Goal: Information Seeking & Learning: Understand process/instructions

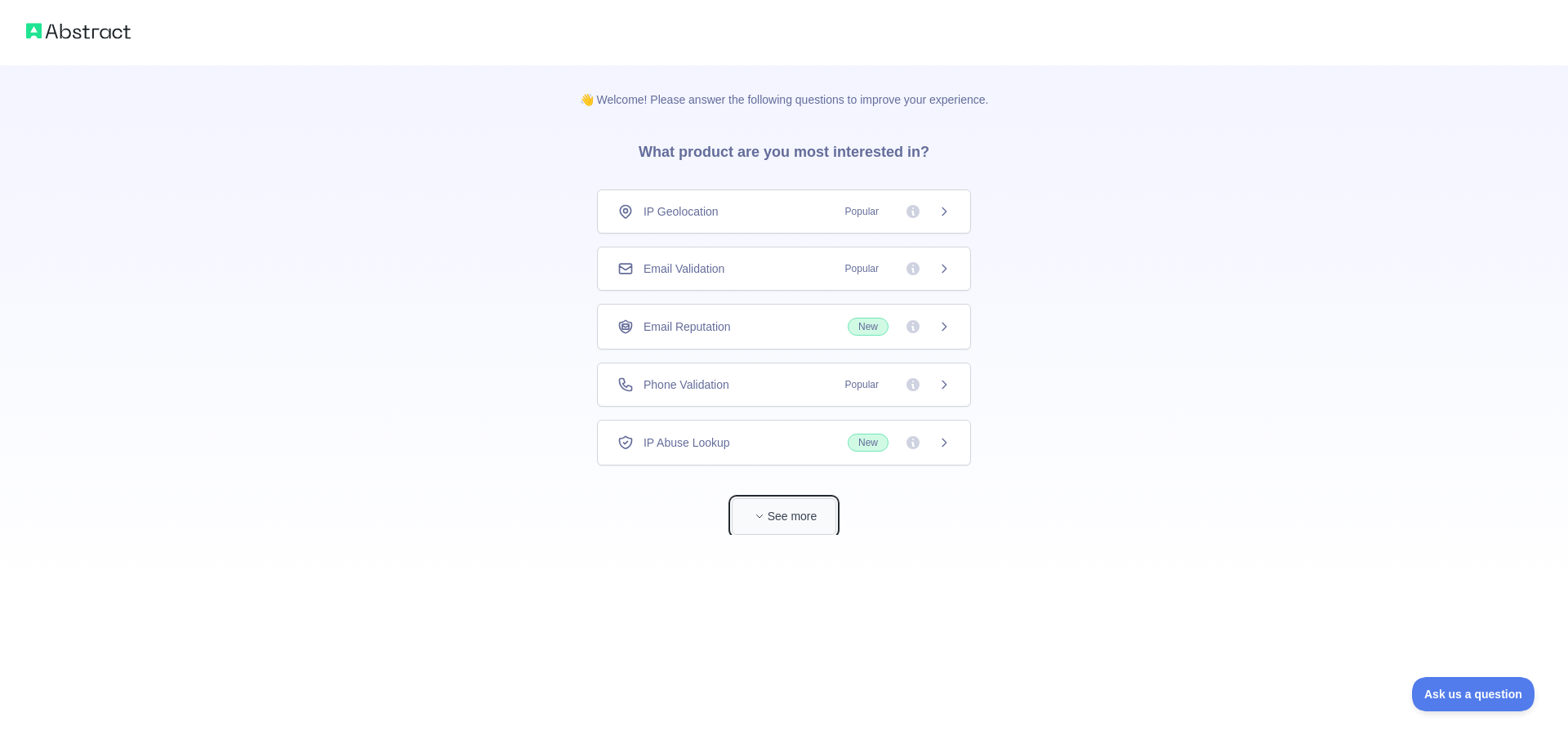
click at [779, 512] on button "See more" at bounding box center [784, 516] width 104 height 37
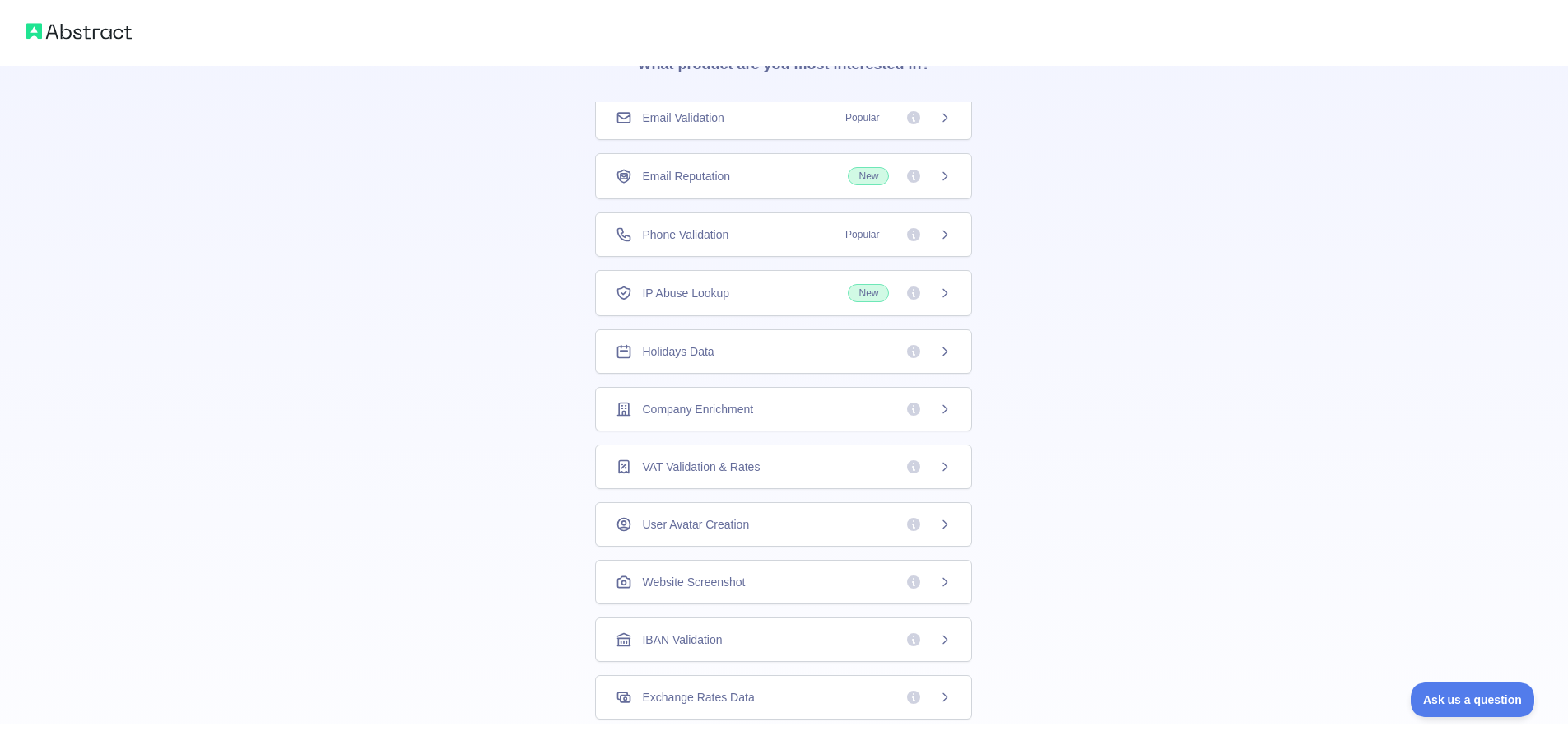
scroll to position [110, 0]
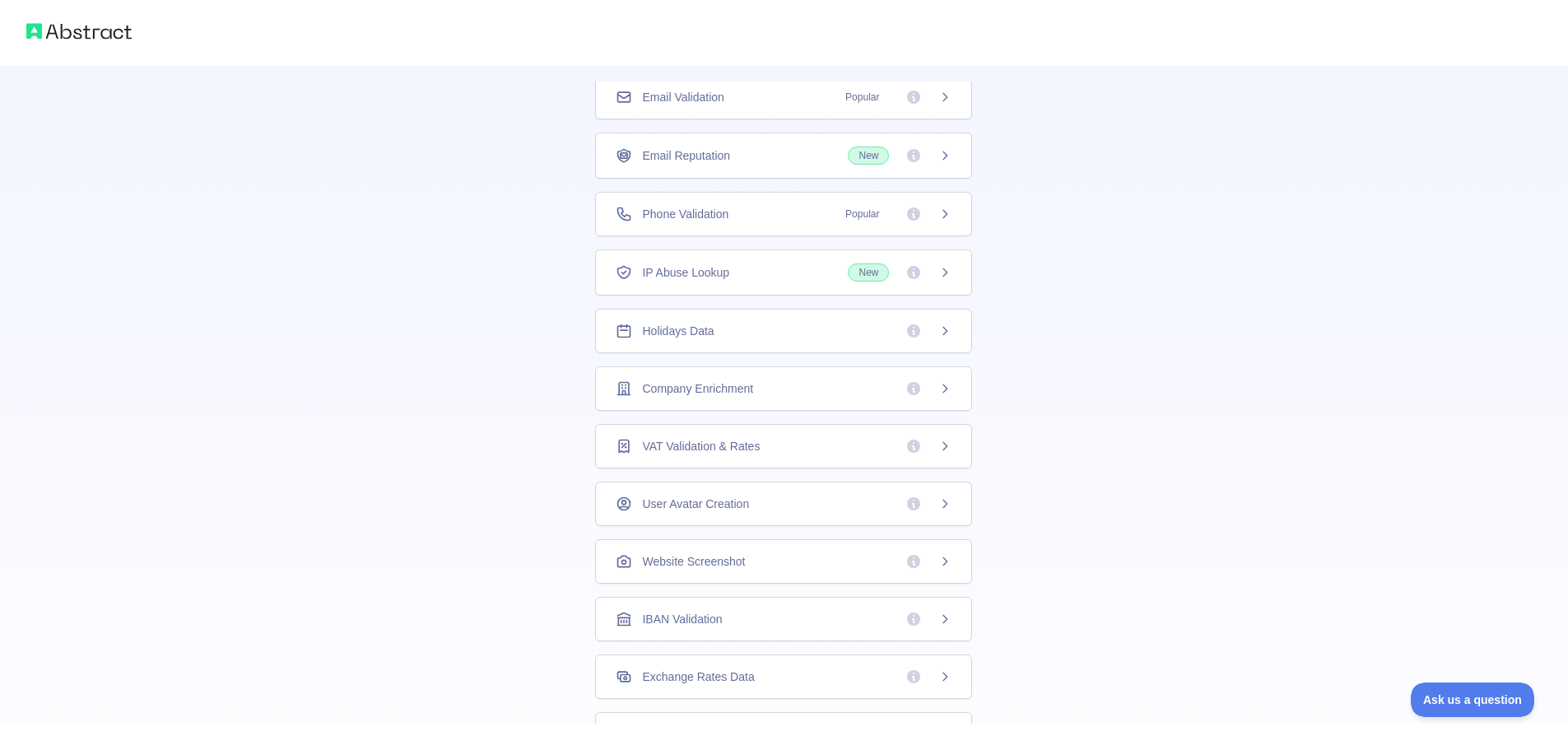
click at [666, 332] on span "Holidays Data" at bounding box center [678, 331] width 72 height 17
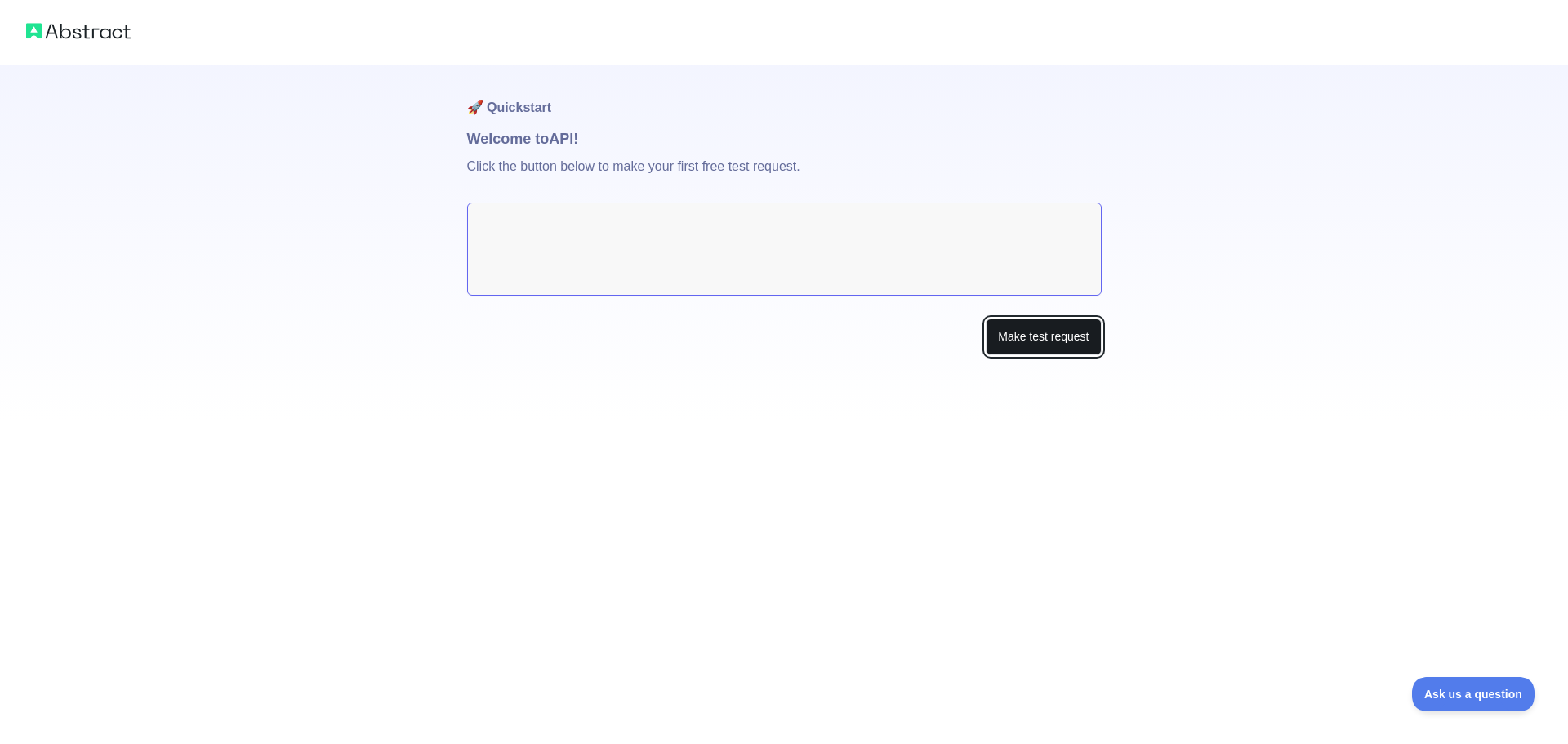
click at [1036, 349] on button "Make test request" at bounding box center [1043, 336] width 115 height 37
click at [1019, 351] on button "Make test request" at bounding box center [1043, 336] width 115 height 37
click at [99, 20] on img at bounding box center [79, 30] width 104 height 23
click at [43, 28] on img at bounding box center [79, 30] width 104 height 23
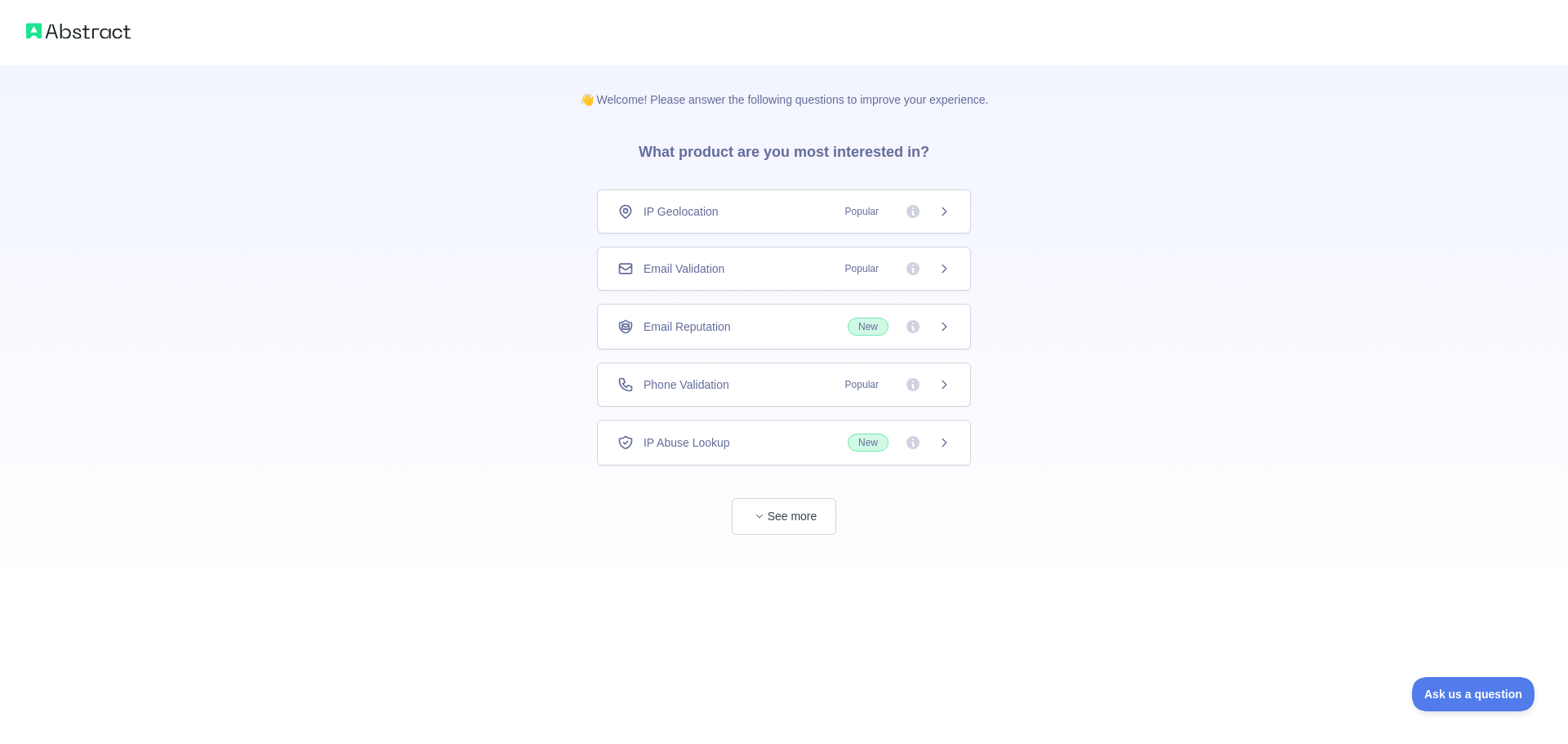
click at [688, 210] on span "IP Geolocation" at bounding box center [681, 211] width 75 height 16
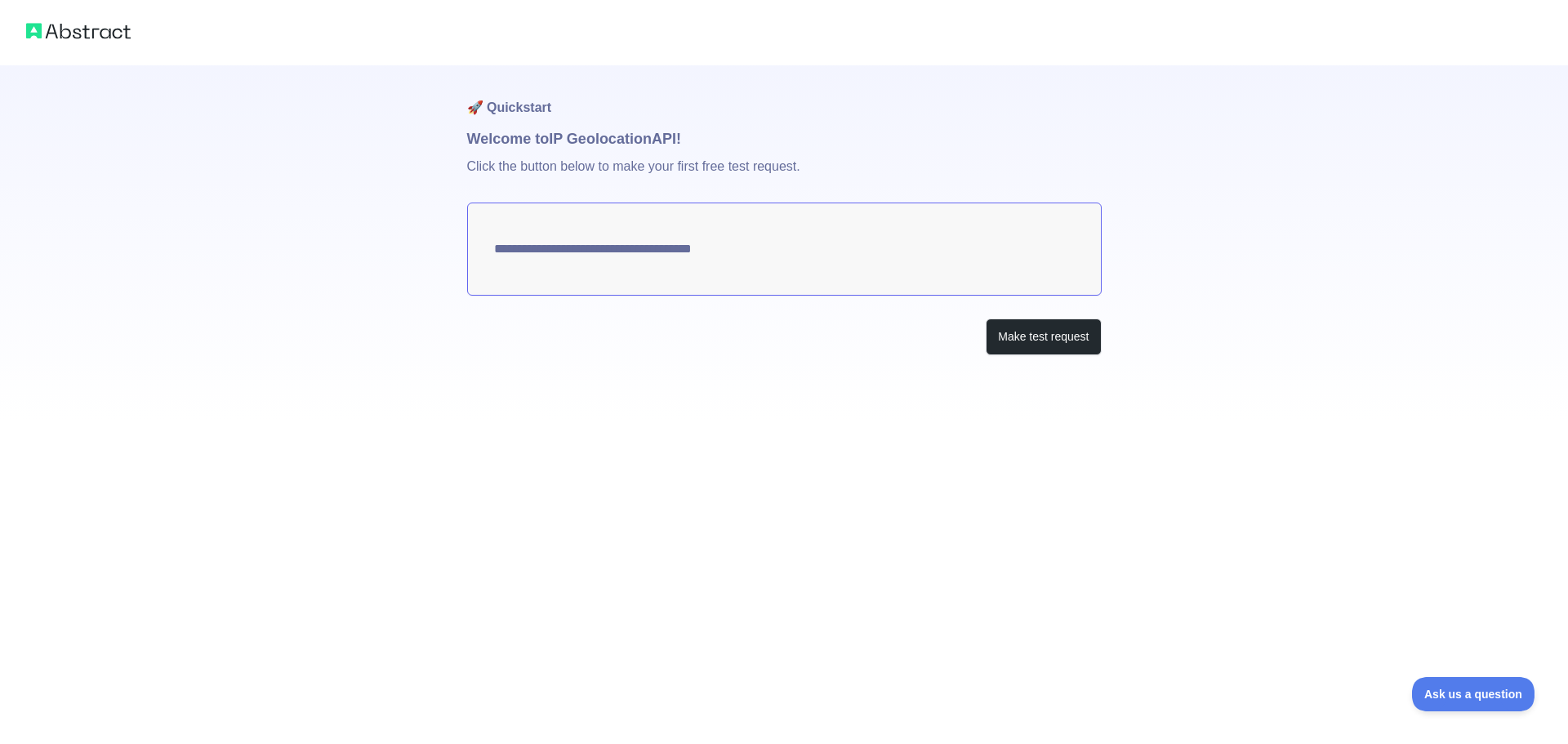
type textarea "**********"
click at [1050, 340] on button "Make test request" at bounding box center [1043, 336] width 115 height 37
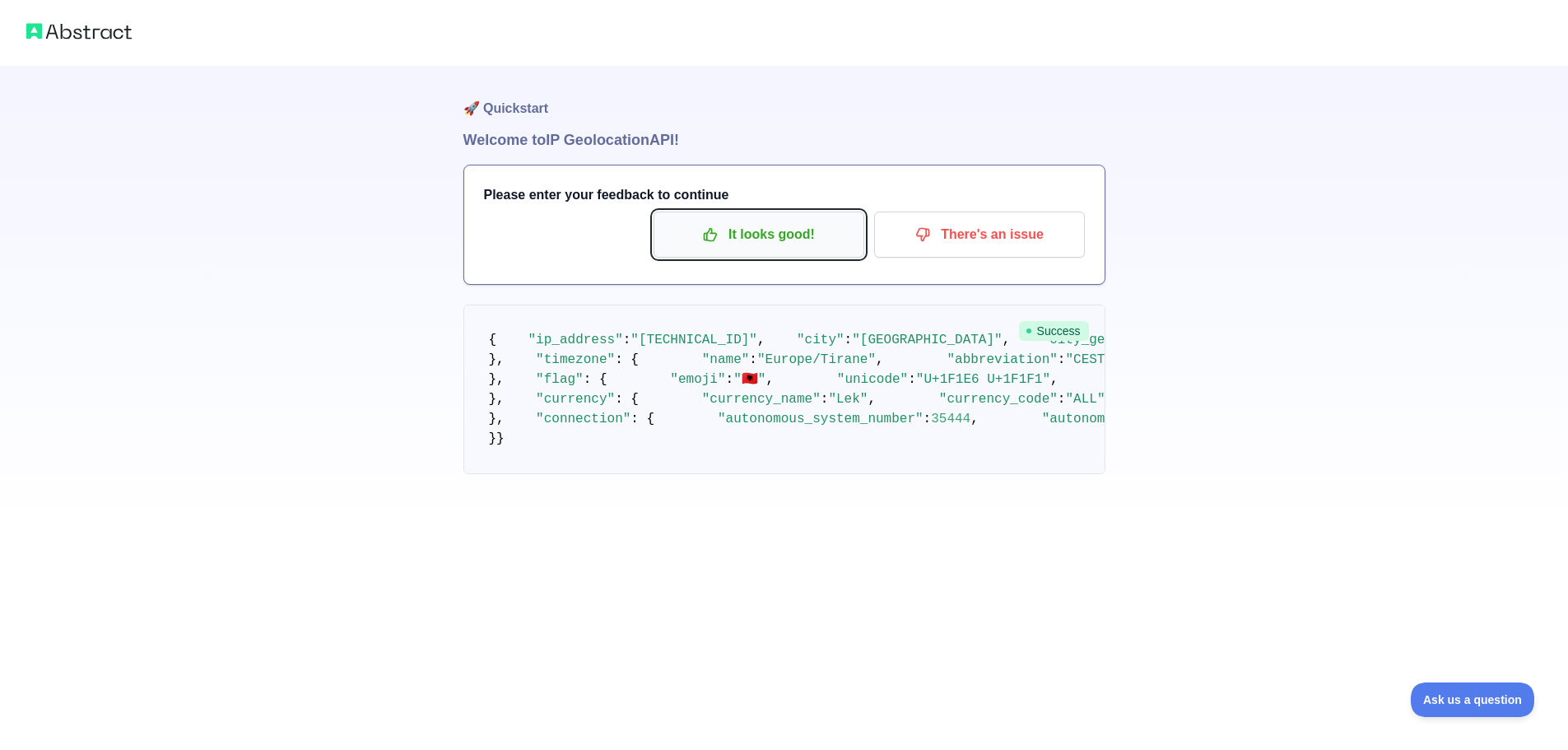
click at [770, 235] on p "It looks good!" at bounding box center [760, 234] width 186 height 28
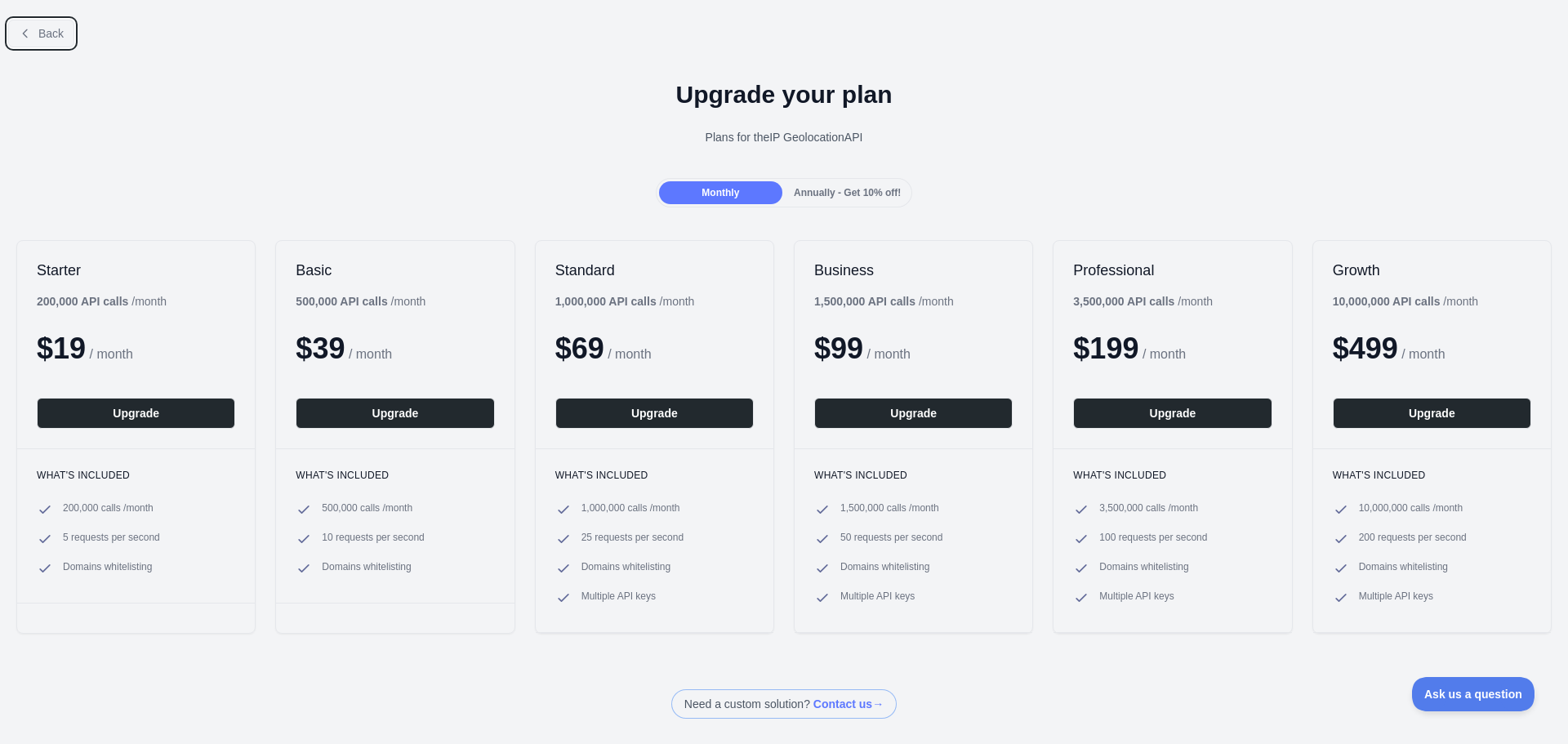
click at [36, 40] on button "Back" at bounding box center [41, 33] width 66 height 27
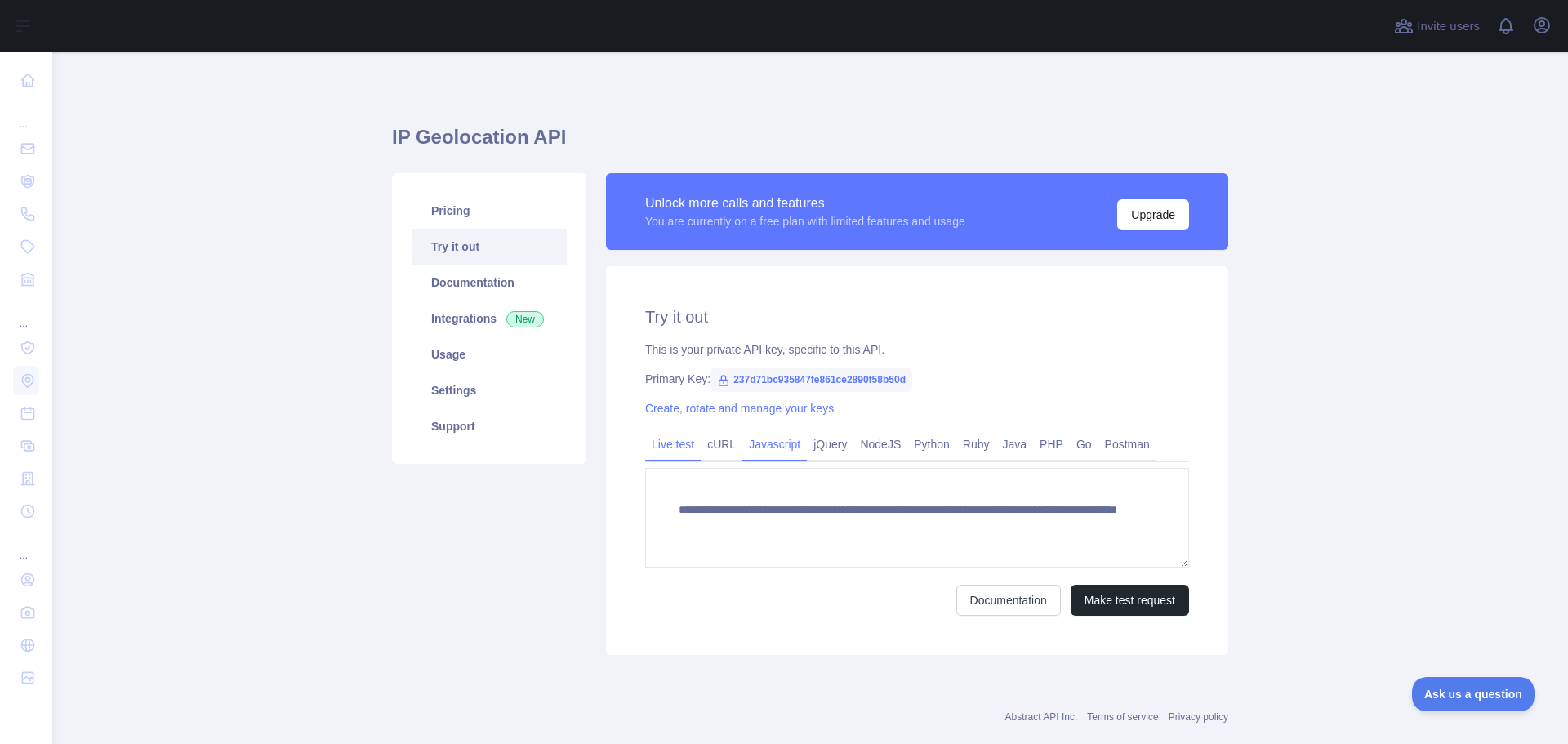
click at [750, 451] on link "Javascript" at bounding box center [774, 444] width 65 height 27
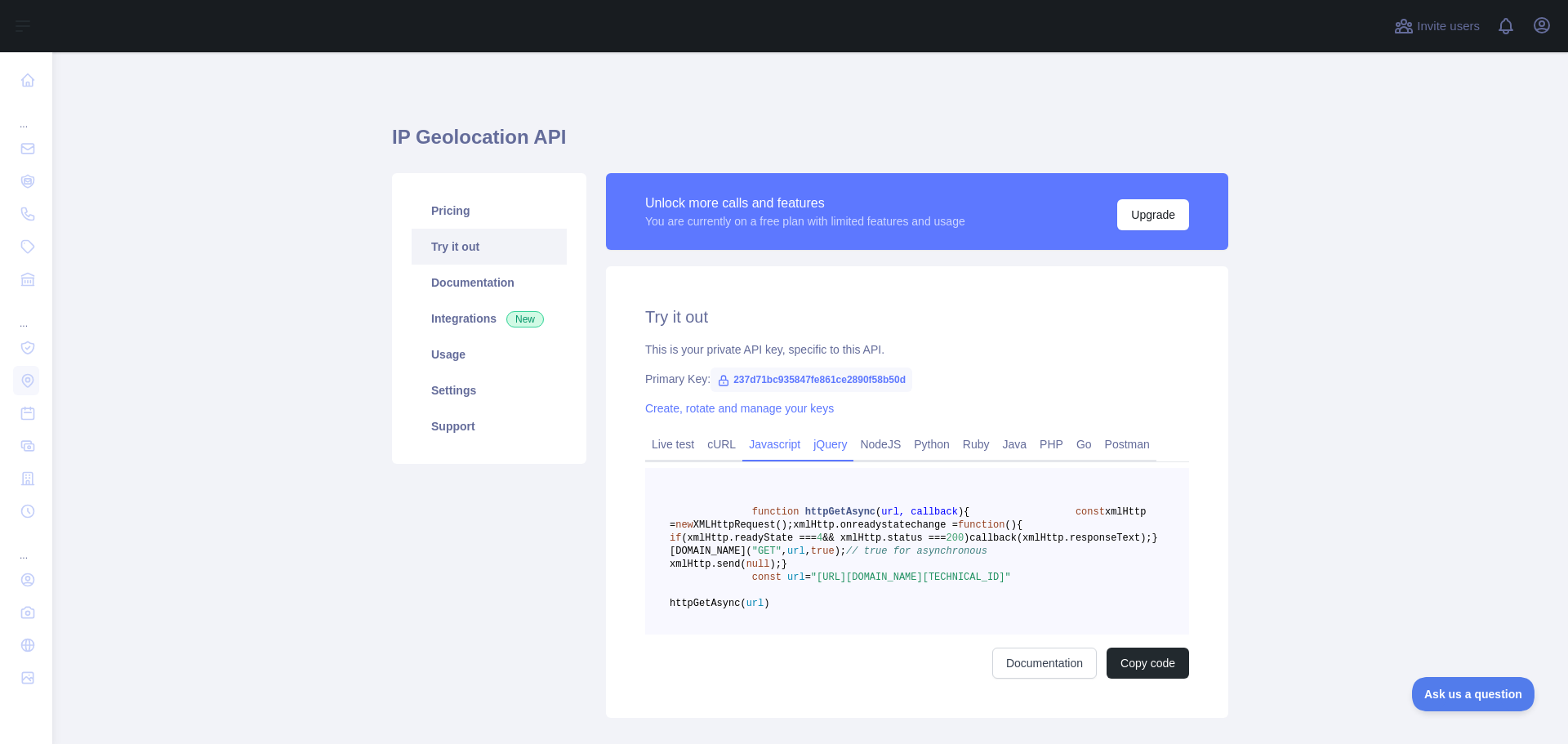
click at [837, 447] on link "jQuery" at bounding box center [829, 444] width 47 height 27
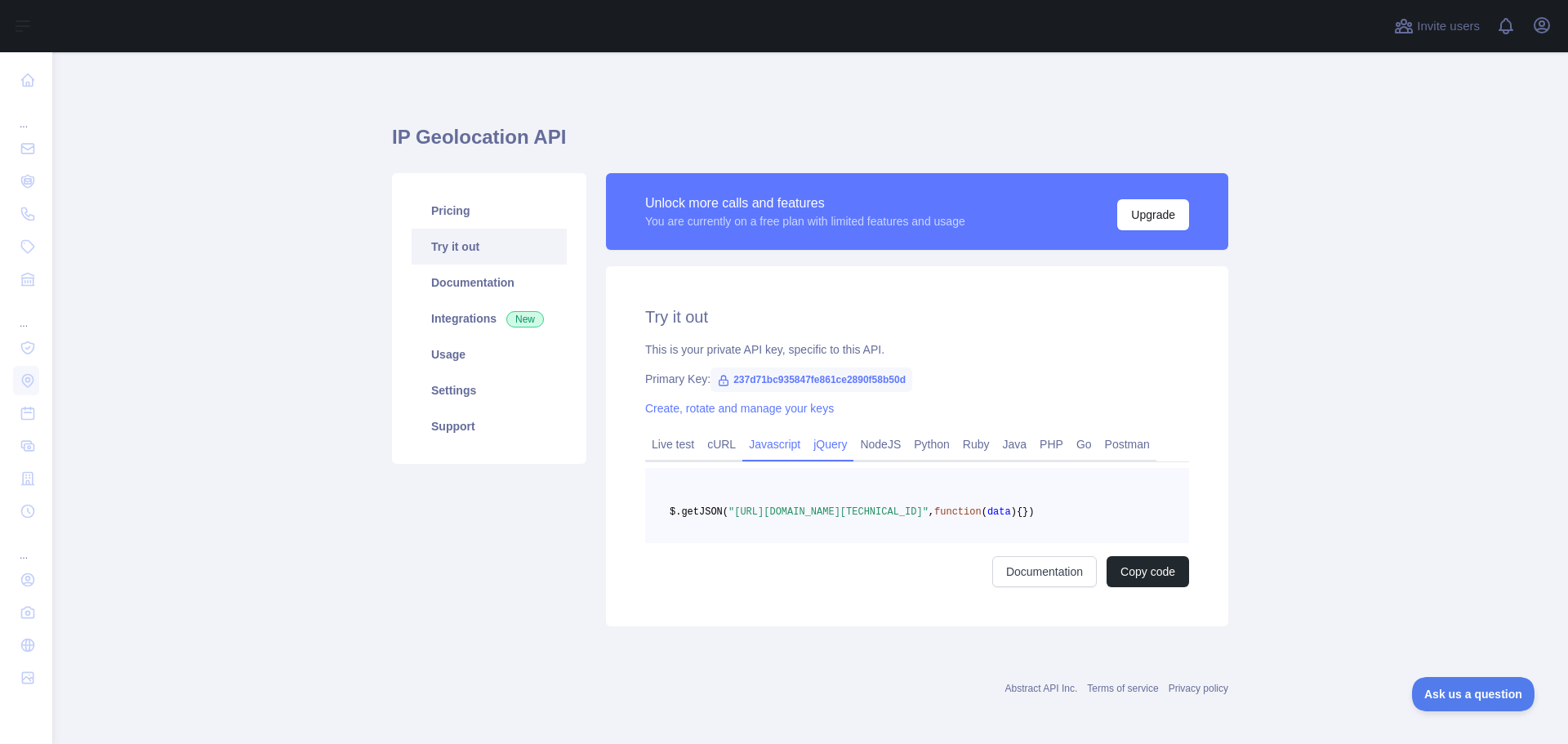
click at [765, 449] on link "Javascript" at bounding box center [774, 444] width 65 height 27
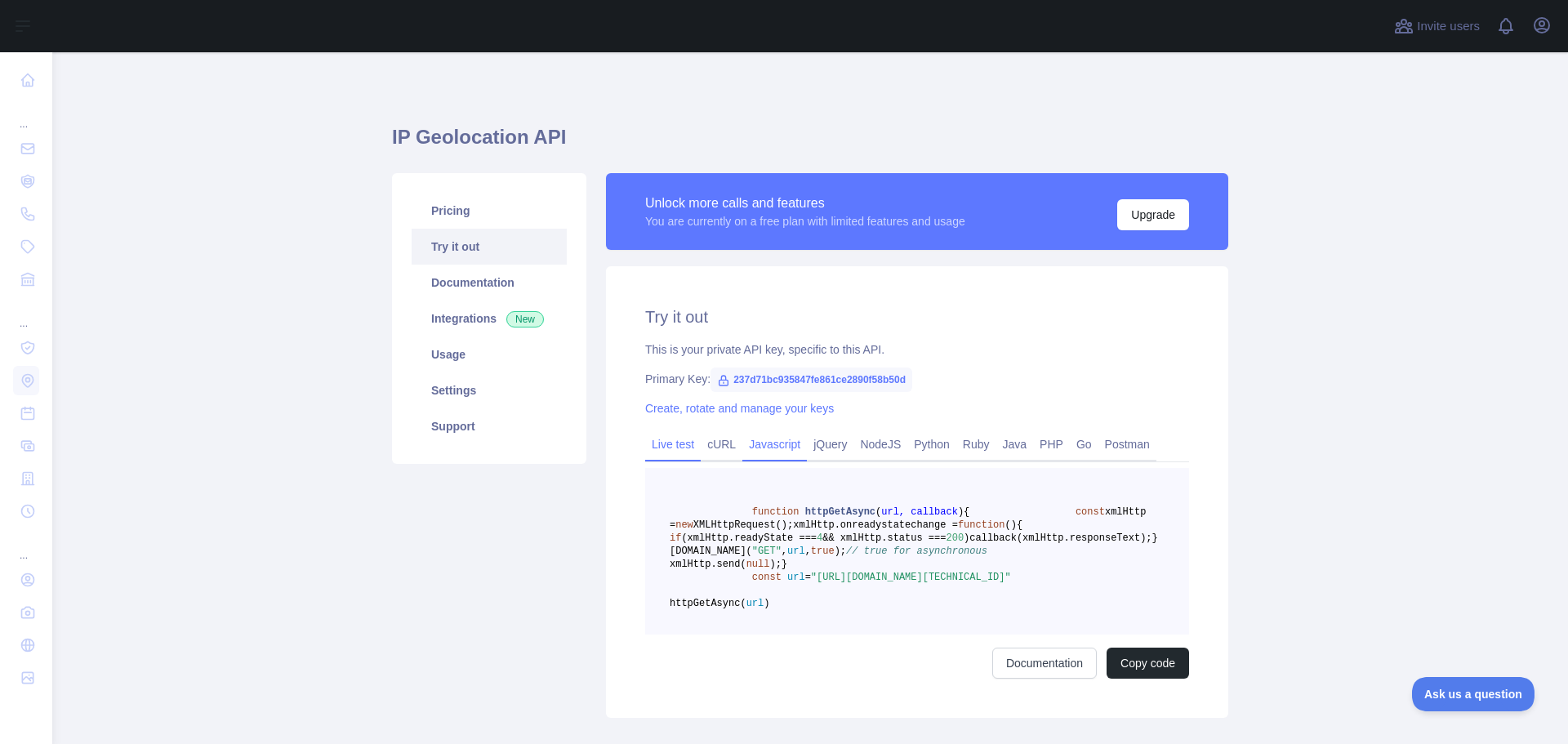
click at [667, 440] on link "Live test" at bounding box center [673, 444] width 56 height 27
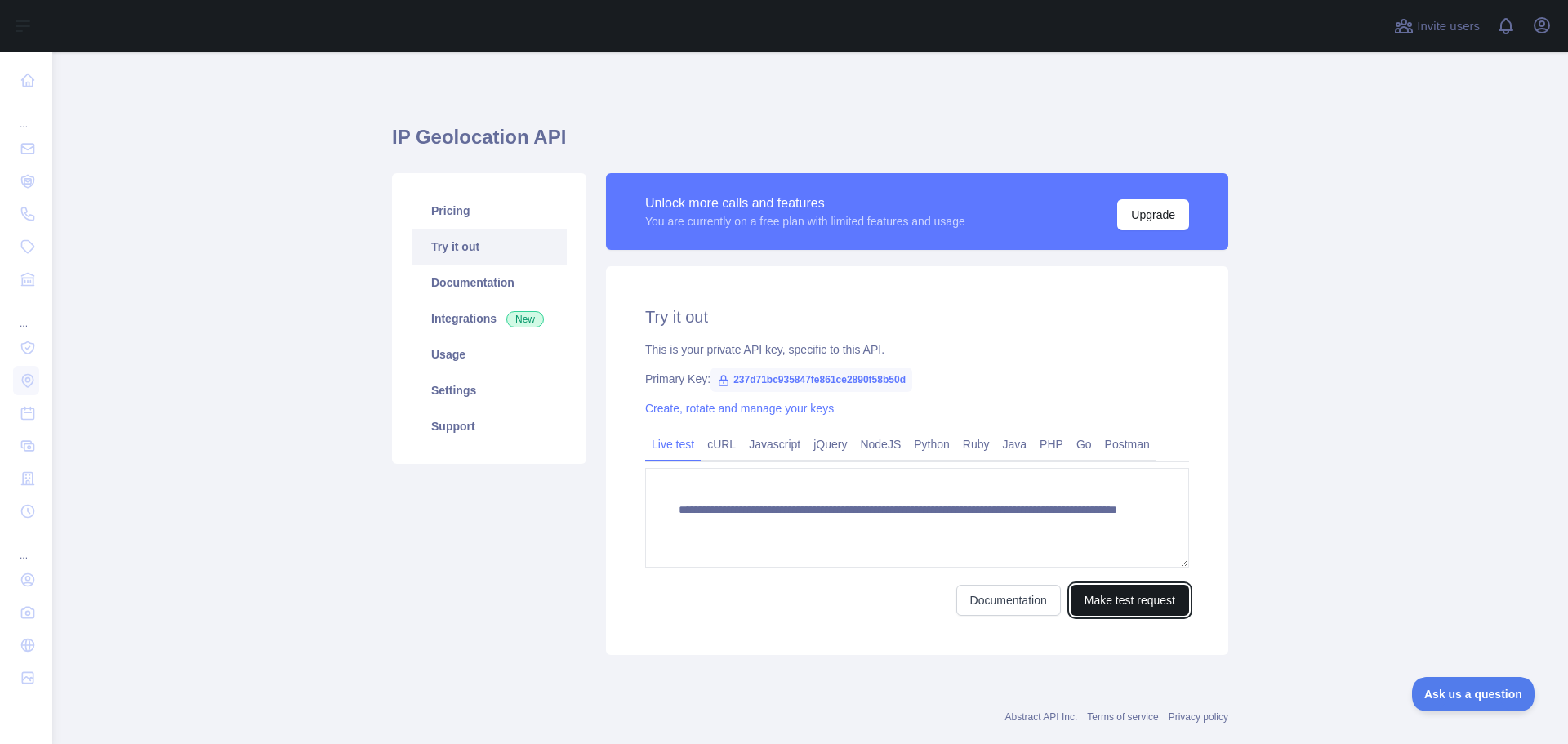
click at [1116, 605] on button "Make test request" at bounding box center [1130, 600] width 119 height 31
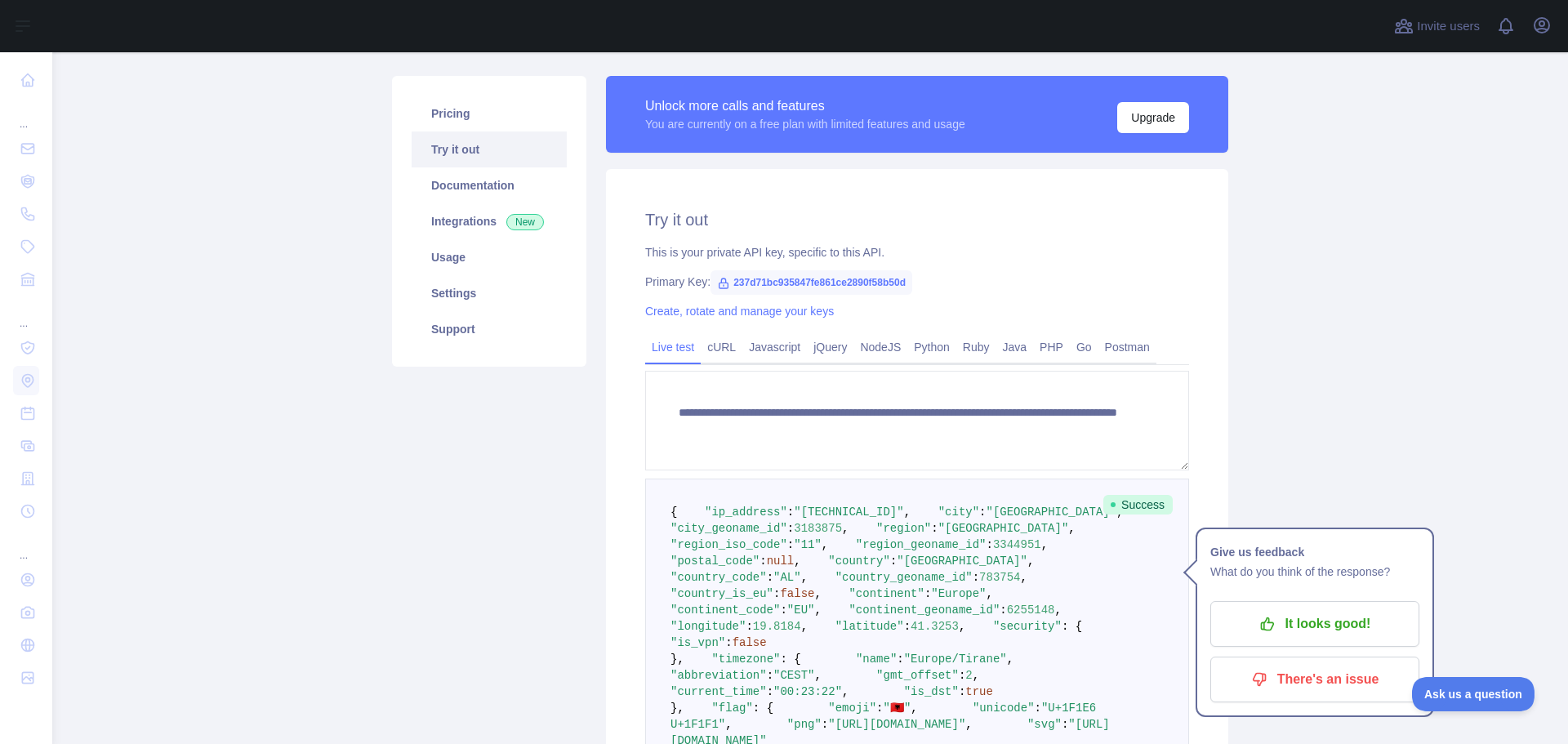
scroll to position [109, 0]
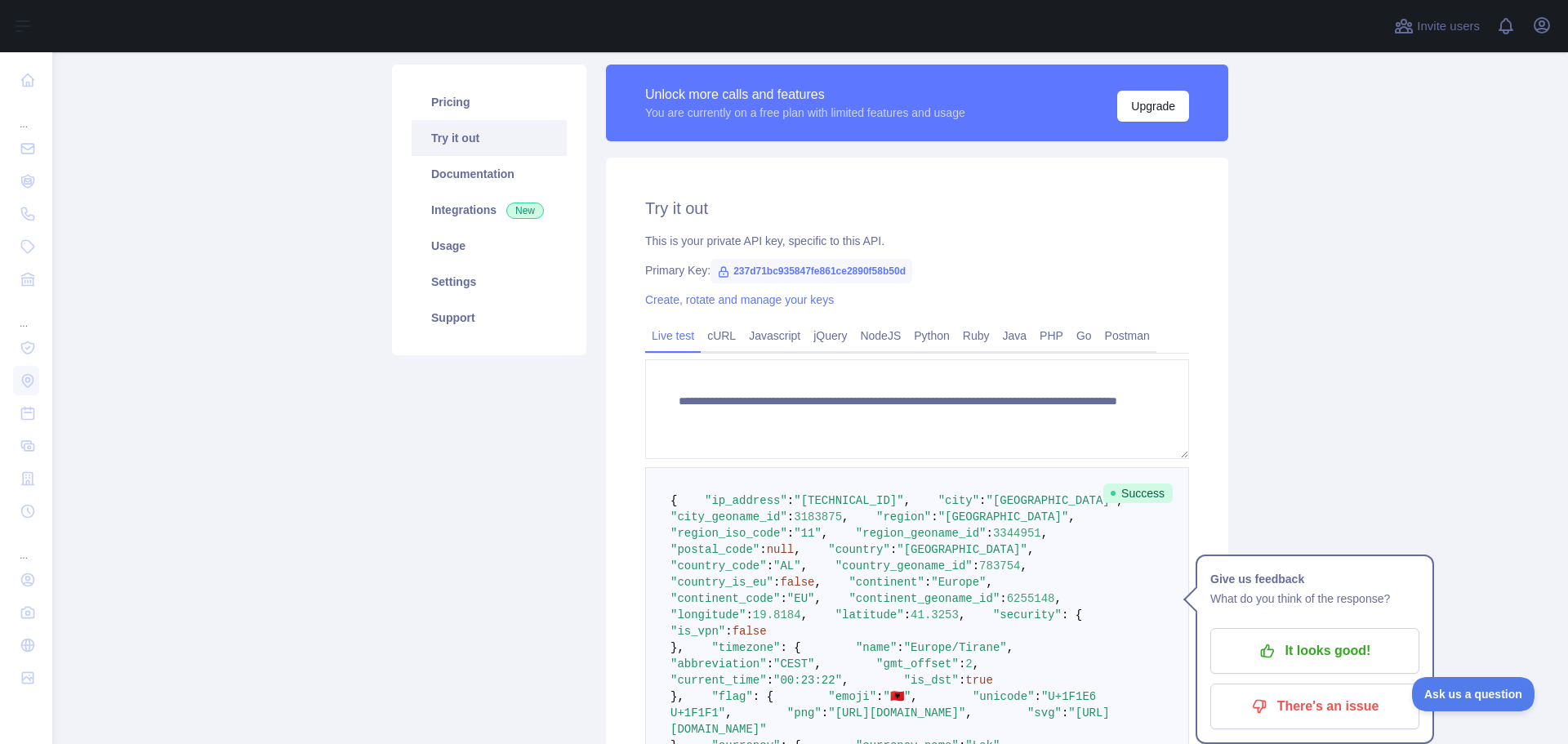
click at [753, 271] on span "237d71bc935847fe861ce2890f58b50d" at bounding box center [811, 271] width 202 height 25
click at [795, 272] on span "237d71bc935847fe861ce2890f58b50d" at bounding box center [811, 271] width 202 height 25
copy span "237d71bc935847fe861ce2890f58b50d"
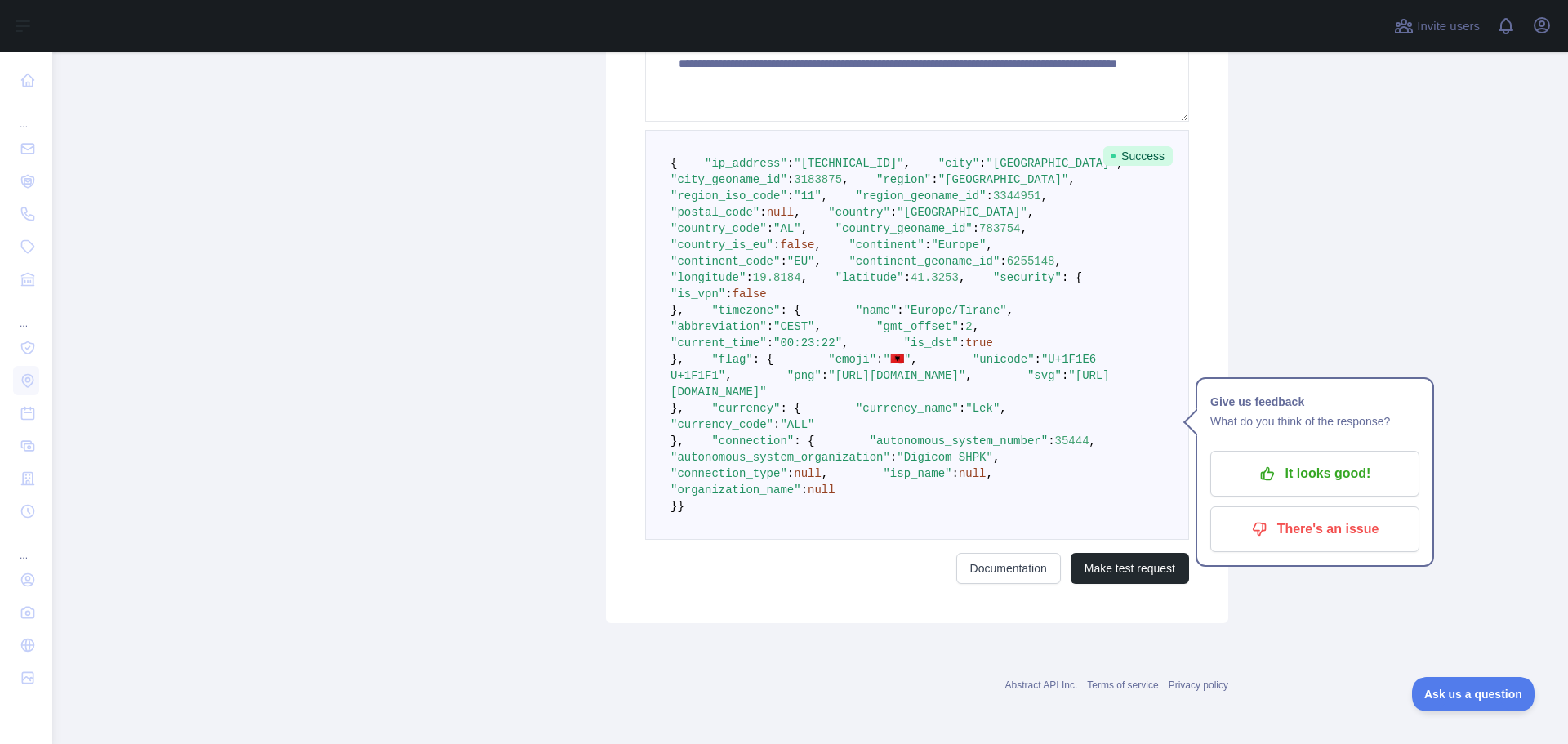
scroll to position [0, 0]
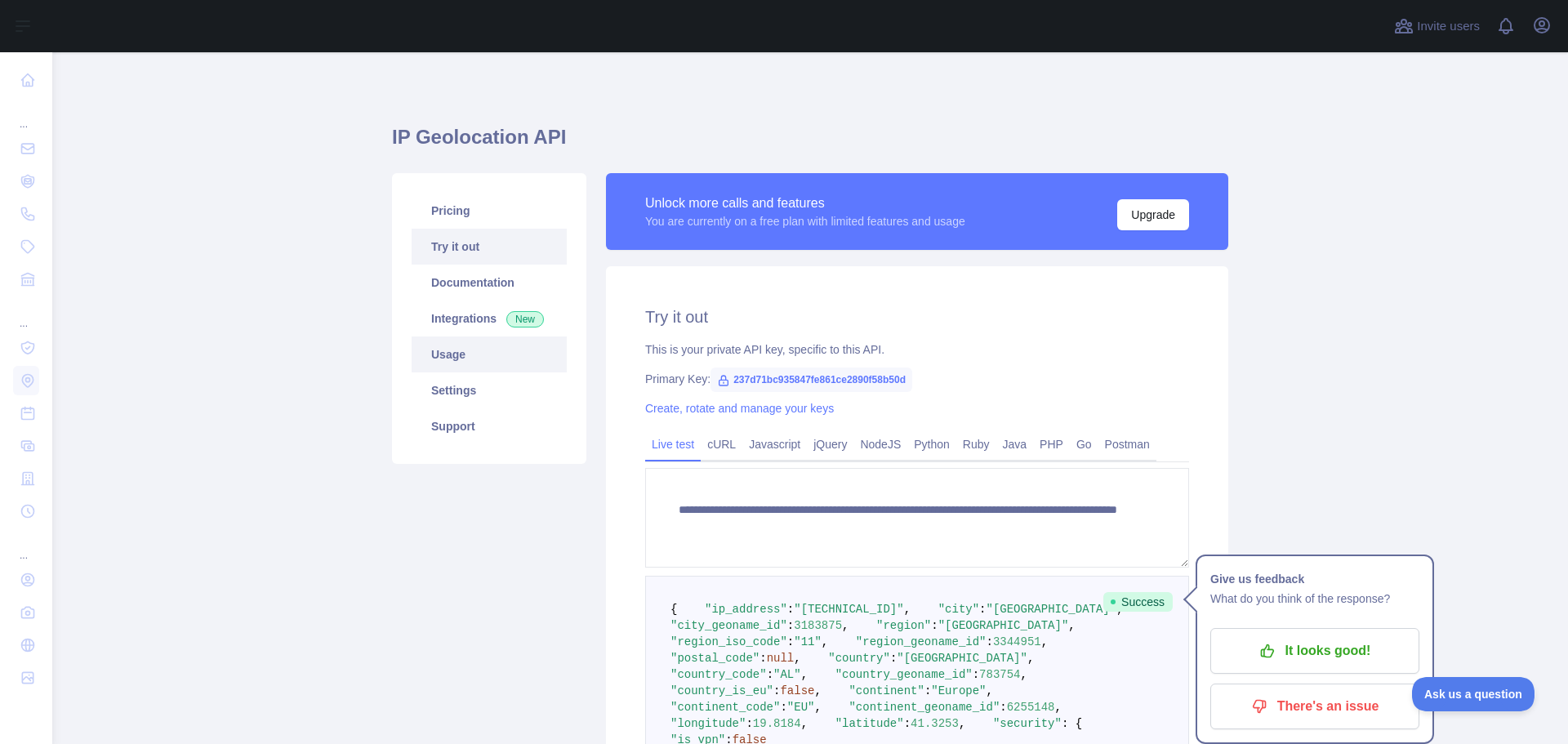
click at [453, 363] on link "Usage" at bounding box center [489, 354] width 155 height 36
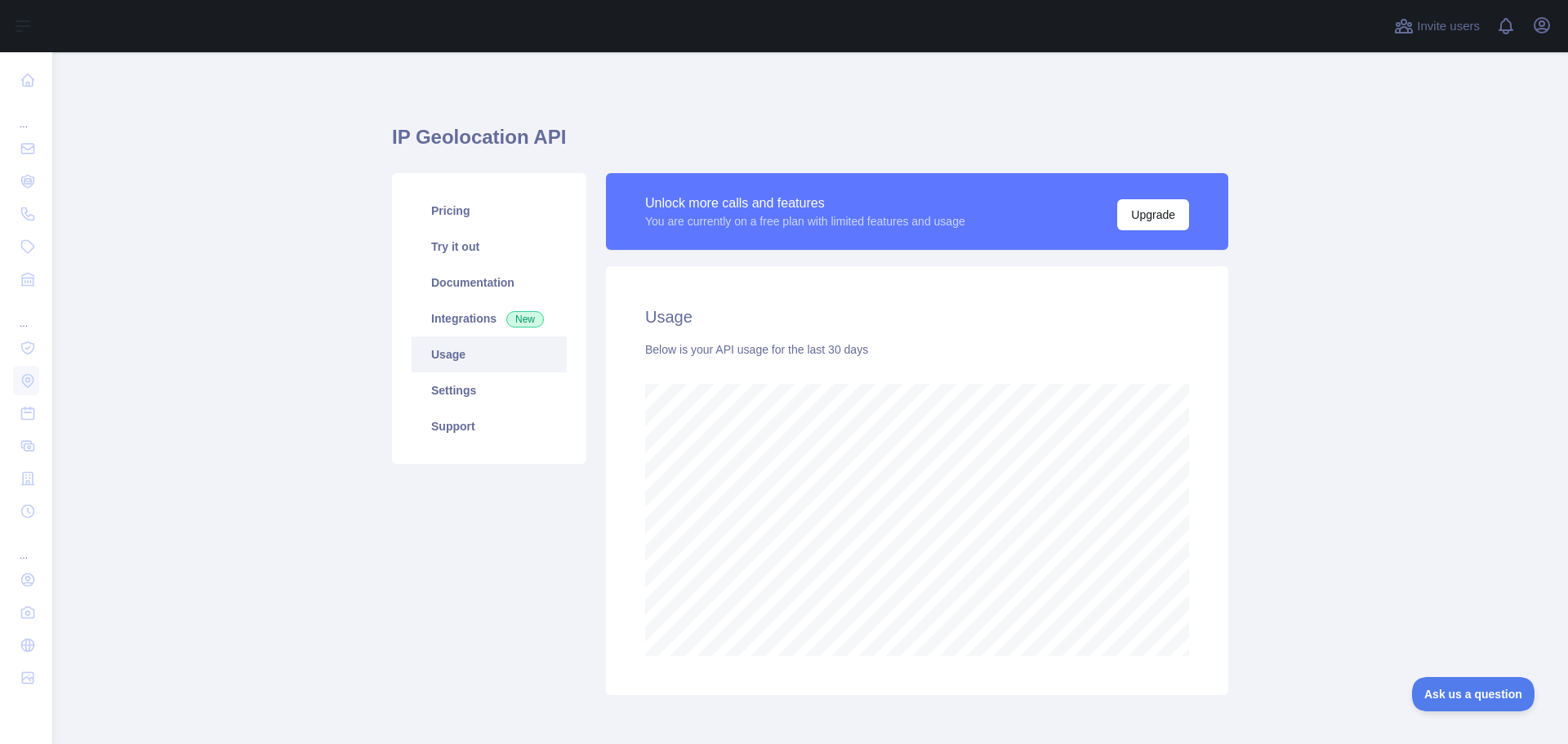
scroll to position [691, 1503]
click at [466, 322] on link "Integrations New" at bounding box center [489, 318] width 155 height 36
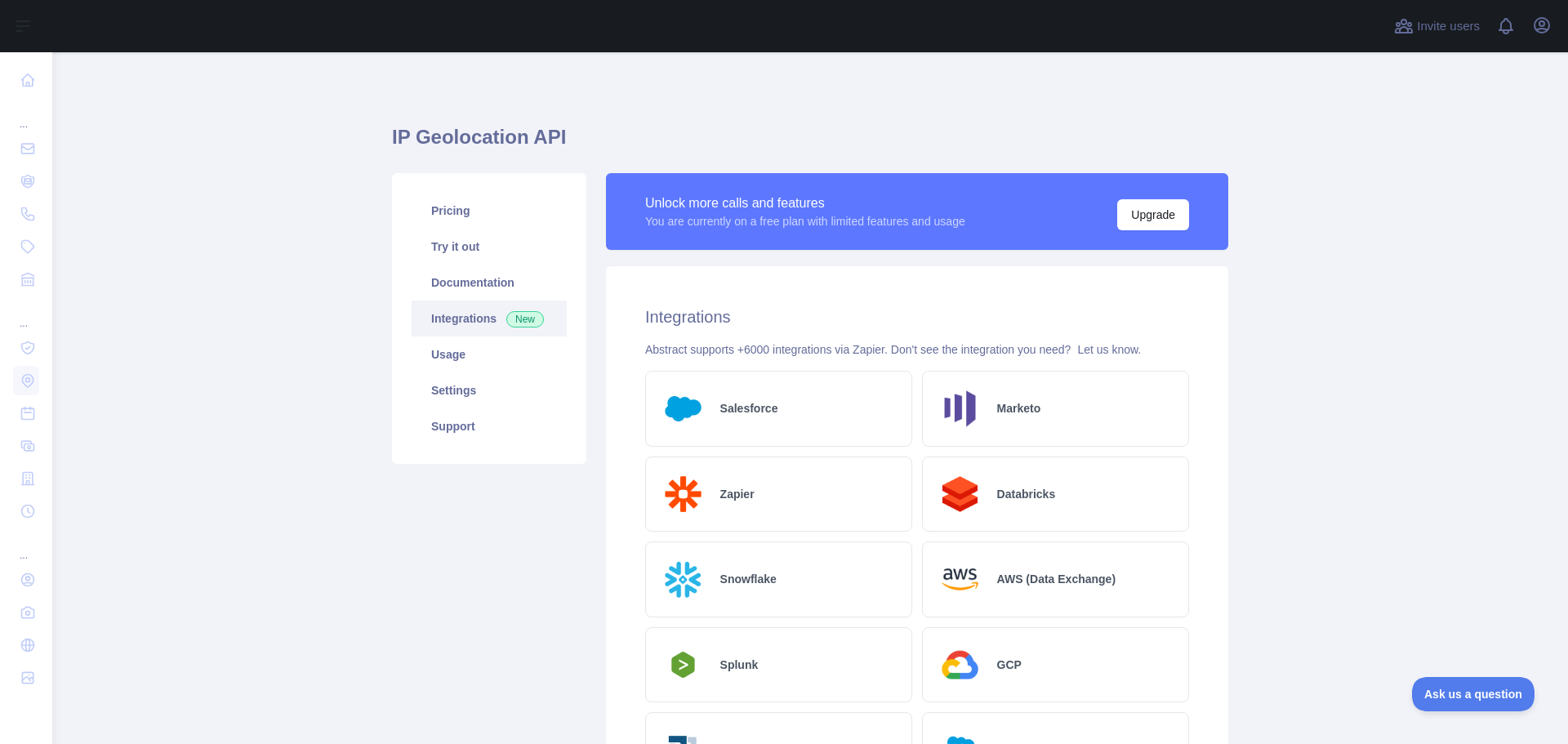
click at [818, 388] on div "Salesforce" at bounding box center [779, 408] width 267 height 76
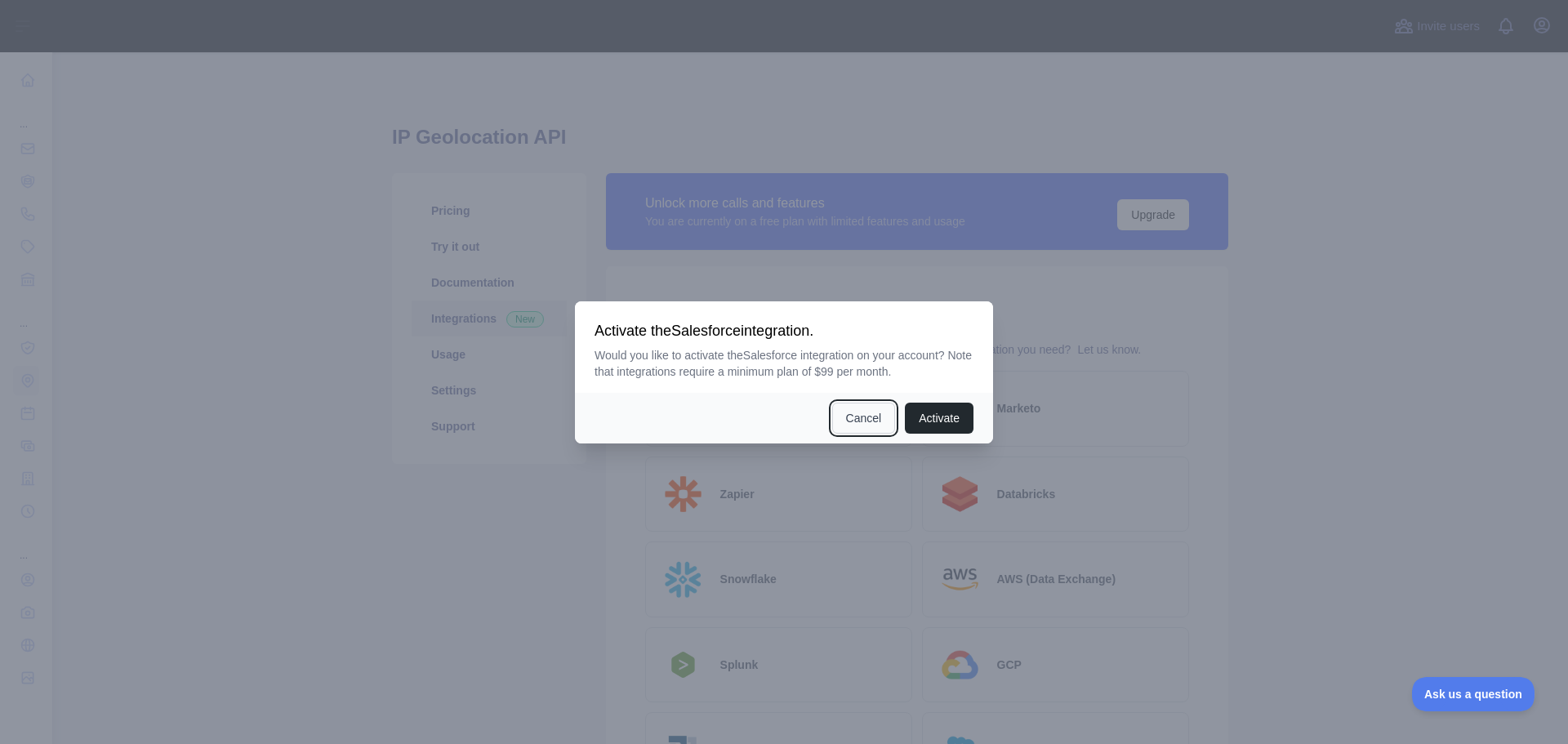
click at [870, 423] on button "Cancel" at bounding box center [864, 418] width 64 height 31
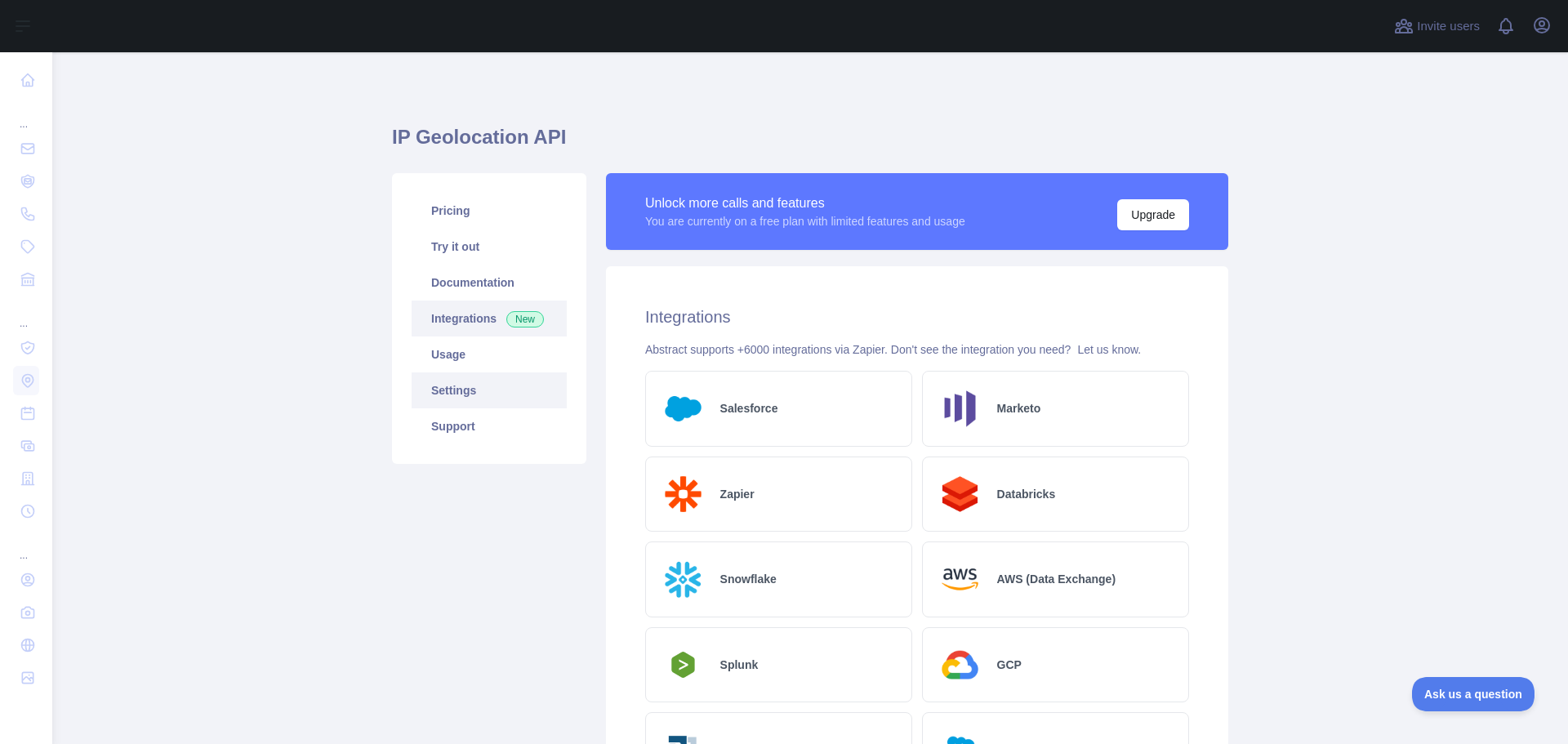
click at [476, 381] on link "Settings" at bounding box center [489, 389] width 155 height 36
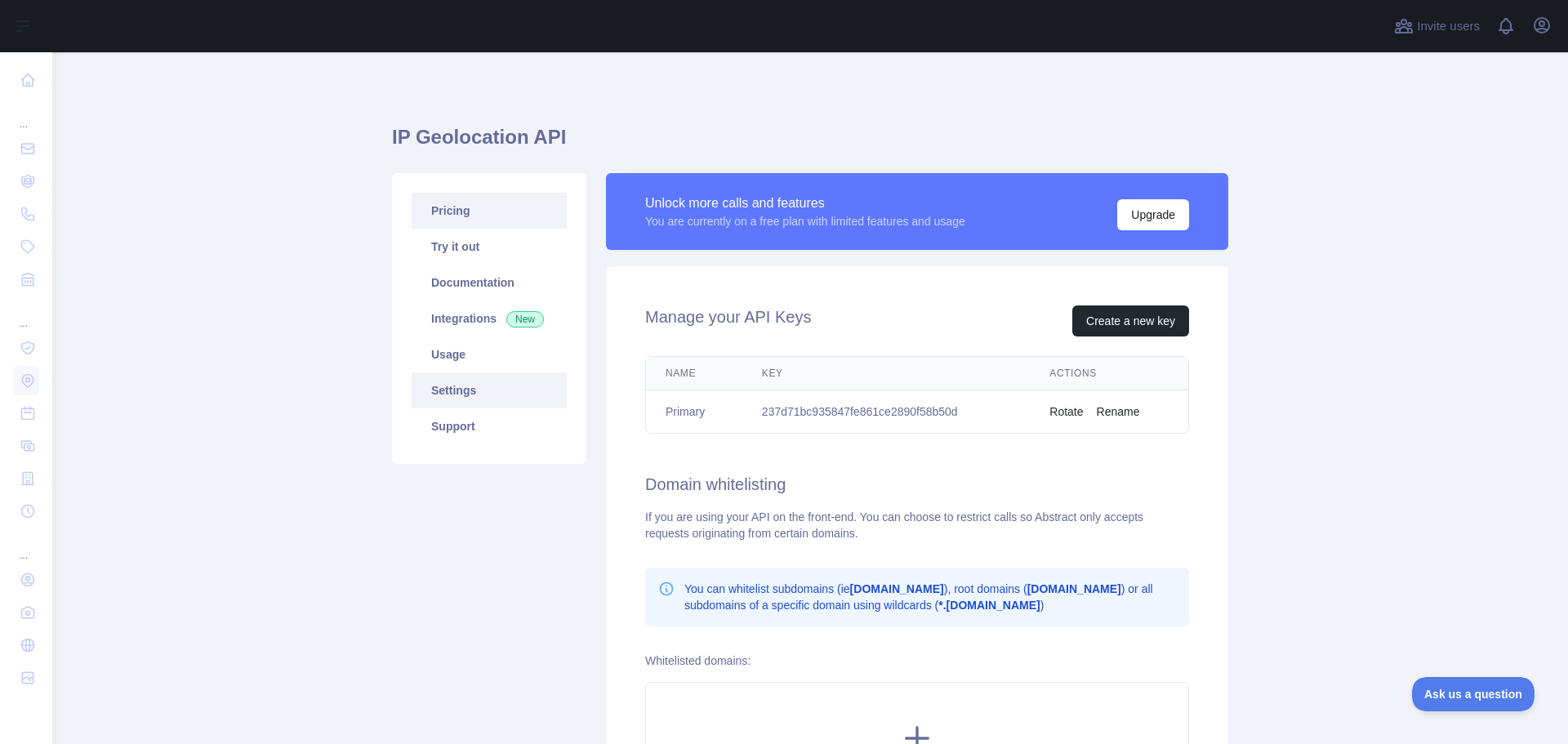
click at [452, 207] on link "Pricing" at bounding box center [489, 210] width 155 height 36
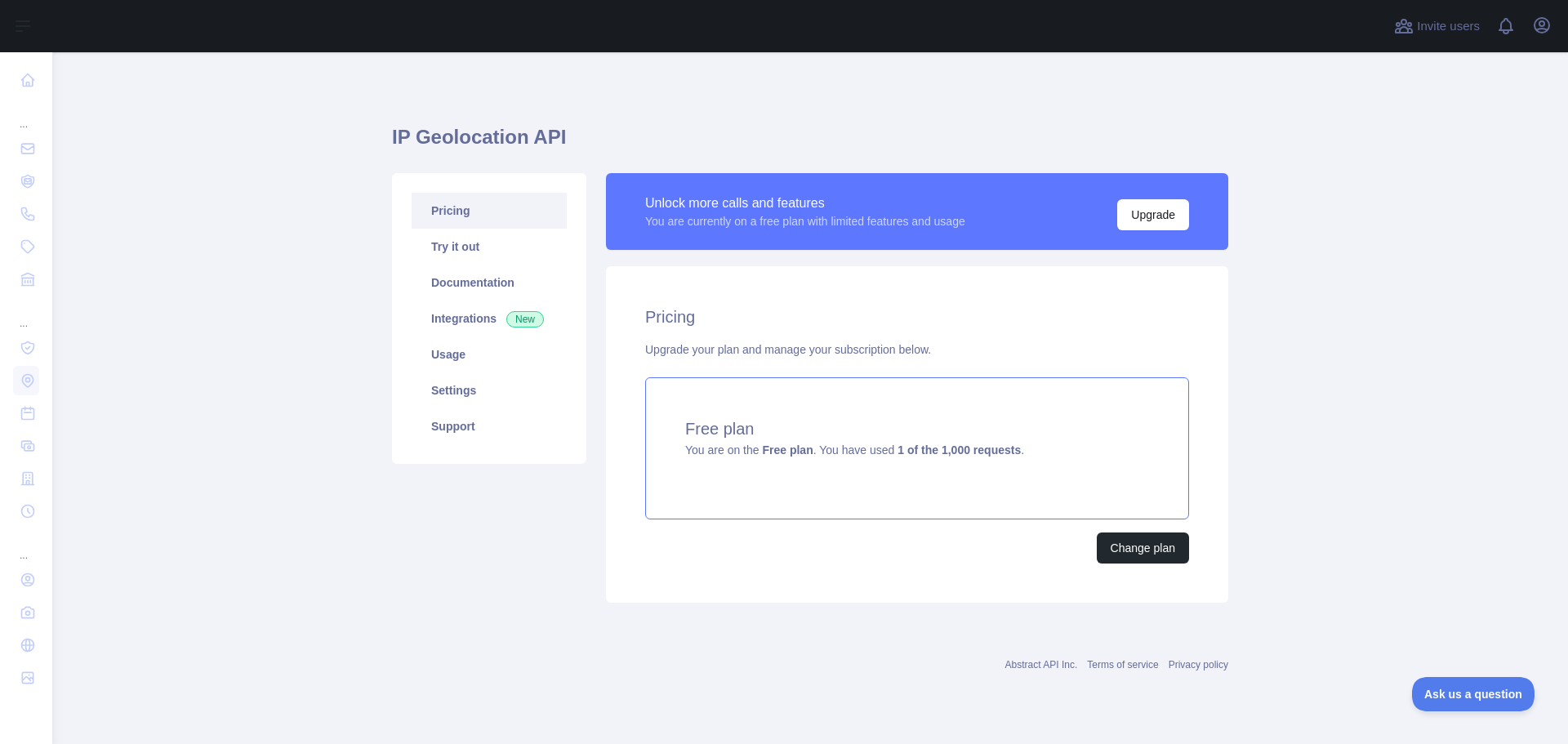
click at [923, 443] on strong "1 of the 1,000 requests" at bounding box center [959, 450] width 123 height 13
click at [472, 263] on link "Try it out" at bounding box center [489, 246] width 155 height 36
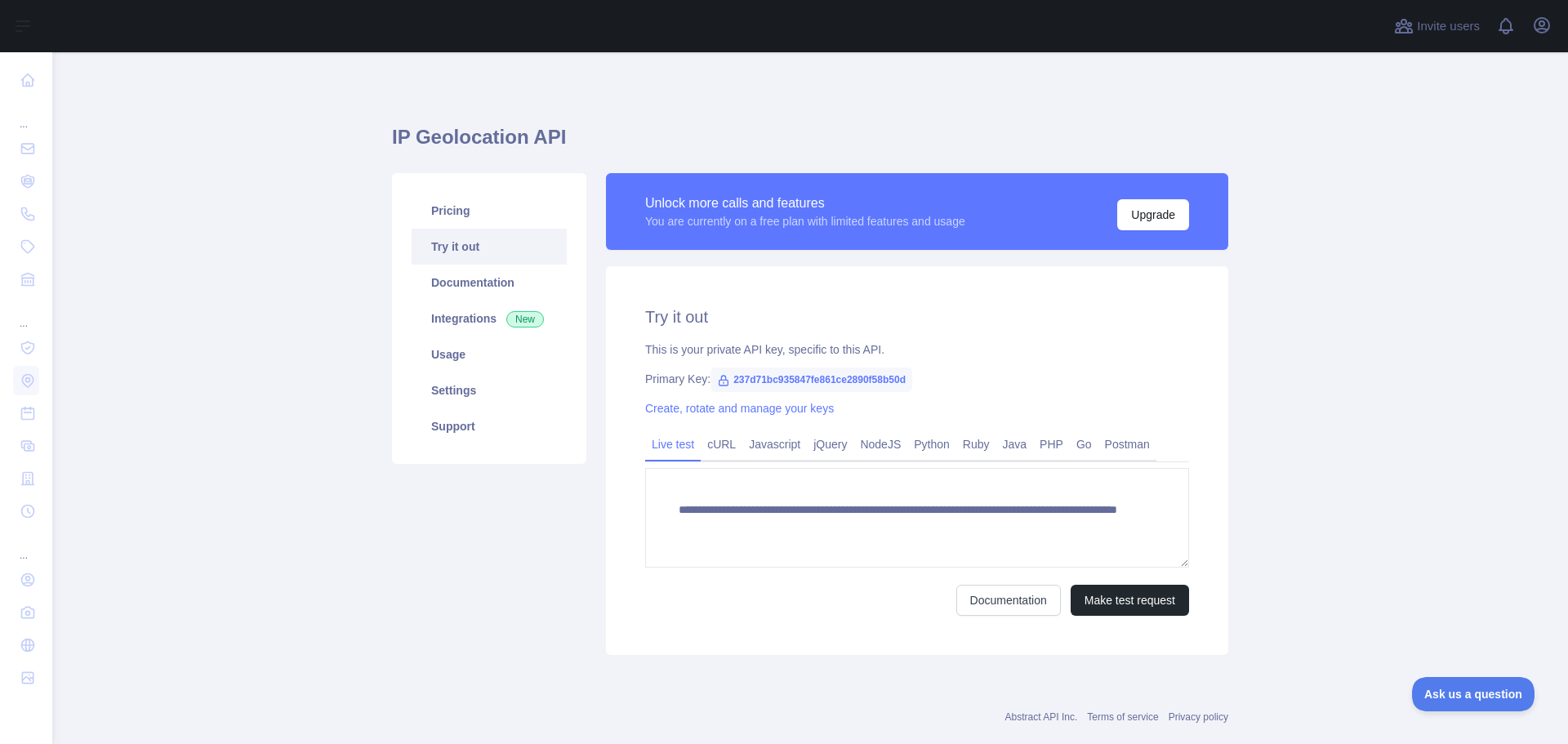
click at [833, 382] on span "237d71bc935847fe861ce2890f58b50d" at bounding box center [811, 379] width 202 height 25
copy span "237d71bc935847fe861ce2890f58b50d"
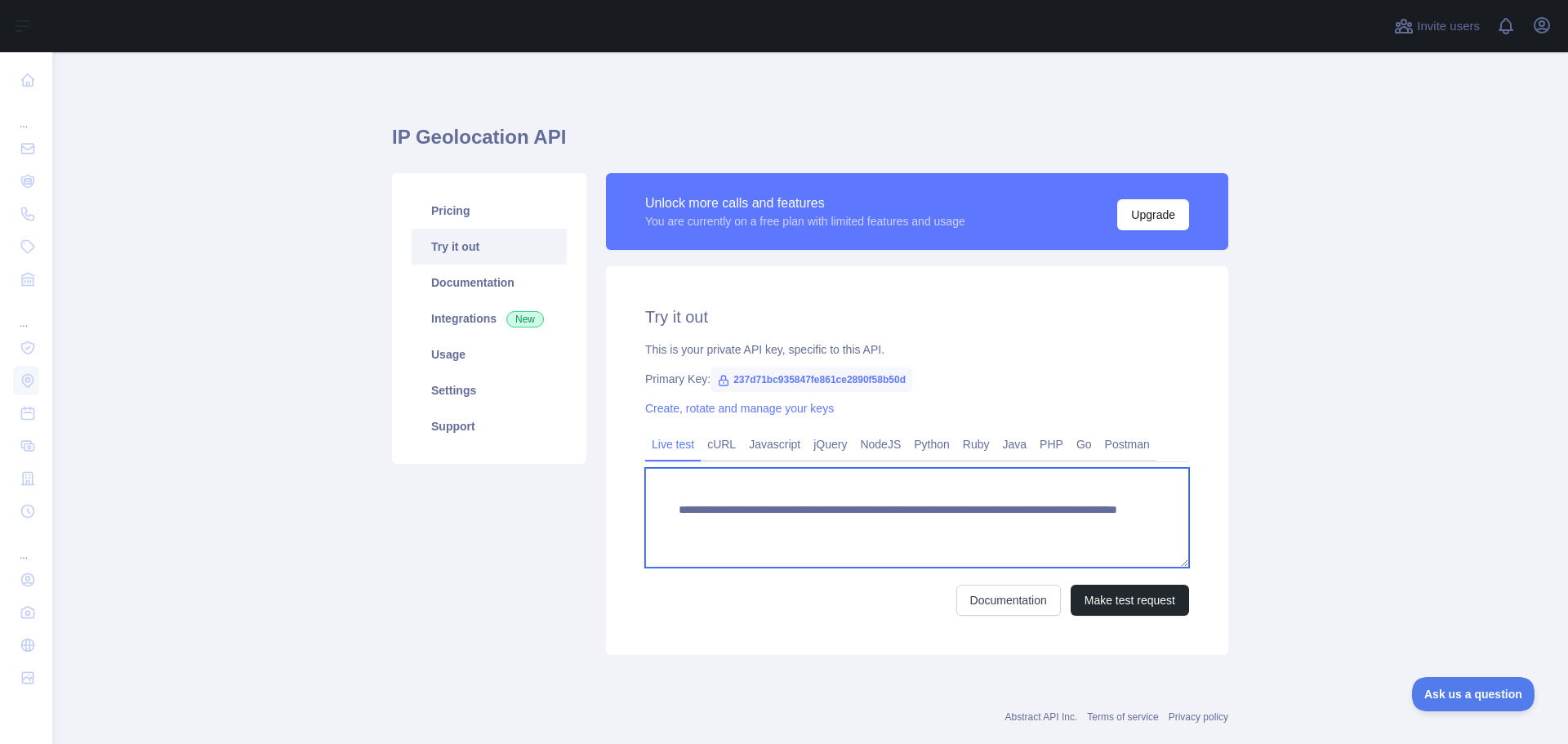
click at [877, 515] on textarea "**********" at bounding box center [917, 517] width 544 height 100
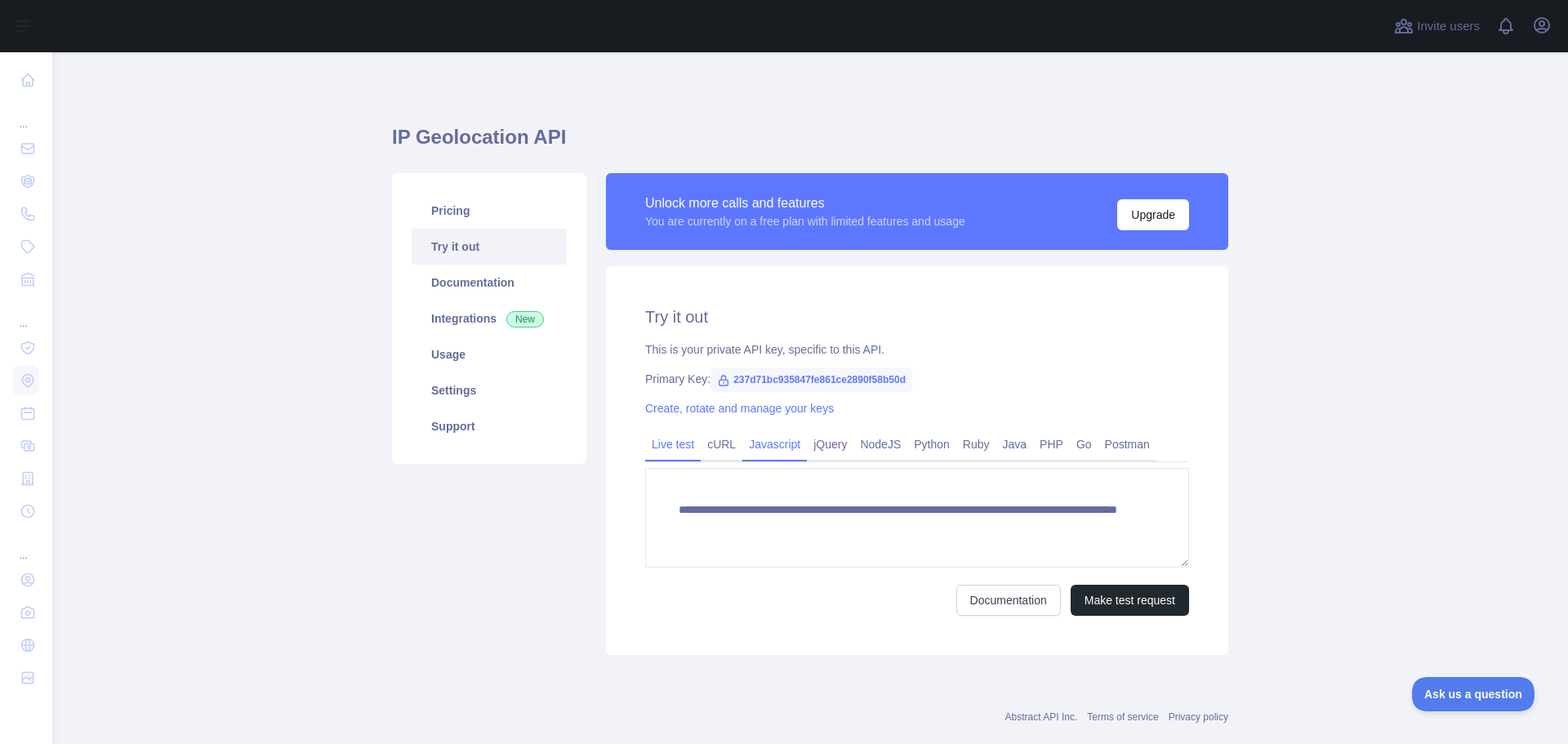
click at [773, 447] on link "Javascript" at bounding box center [774, 444] width 65 height 27
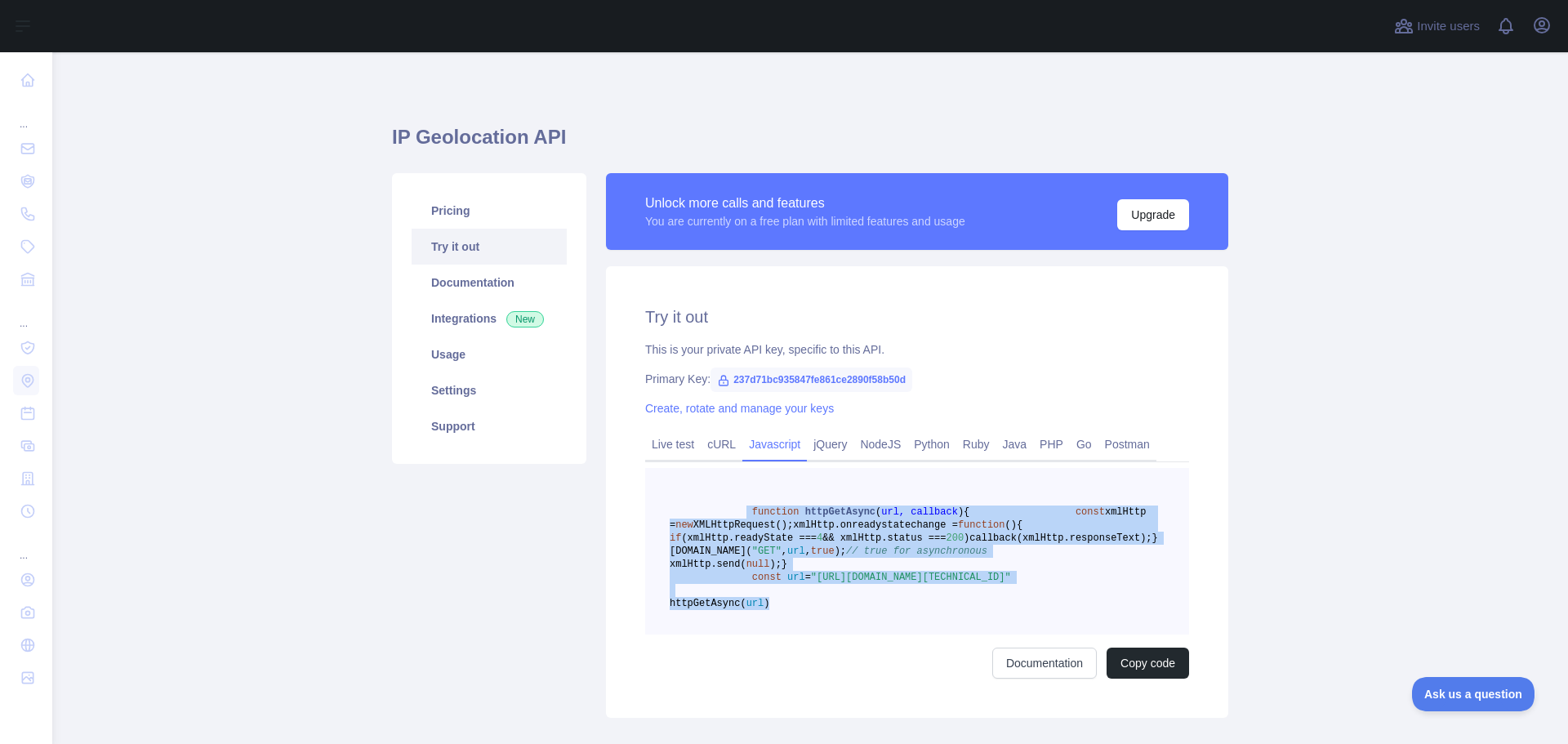
drag, startPoint x: 836, startPoint y: 686, endPoint x: 734, endPoint y: 509, distance: 204.3
click at [734, 509] on pre "function httpGetAsync ( url, callback ) { const xmlHttp = new XMLHttpRequest();…" at bounding box center [917, 551] width 544 height 166
copy code "function httpGetAsync ( url, callback ) { const xmlHttp = new XMLHttpRequest();…"
click at [705, 446] on link "cURL" at bounding box center [721, 444] width 42 height 27
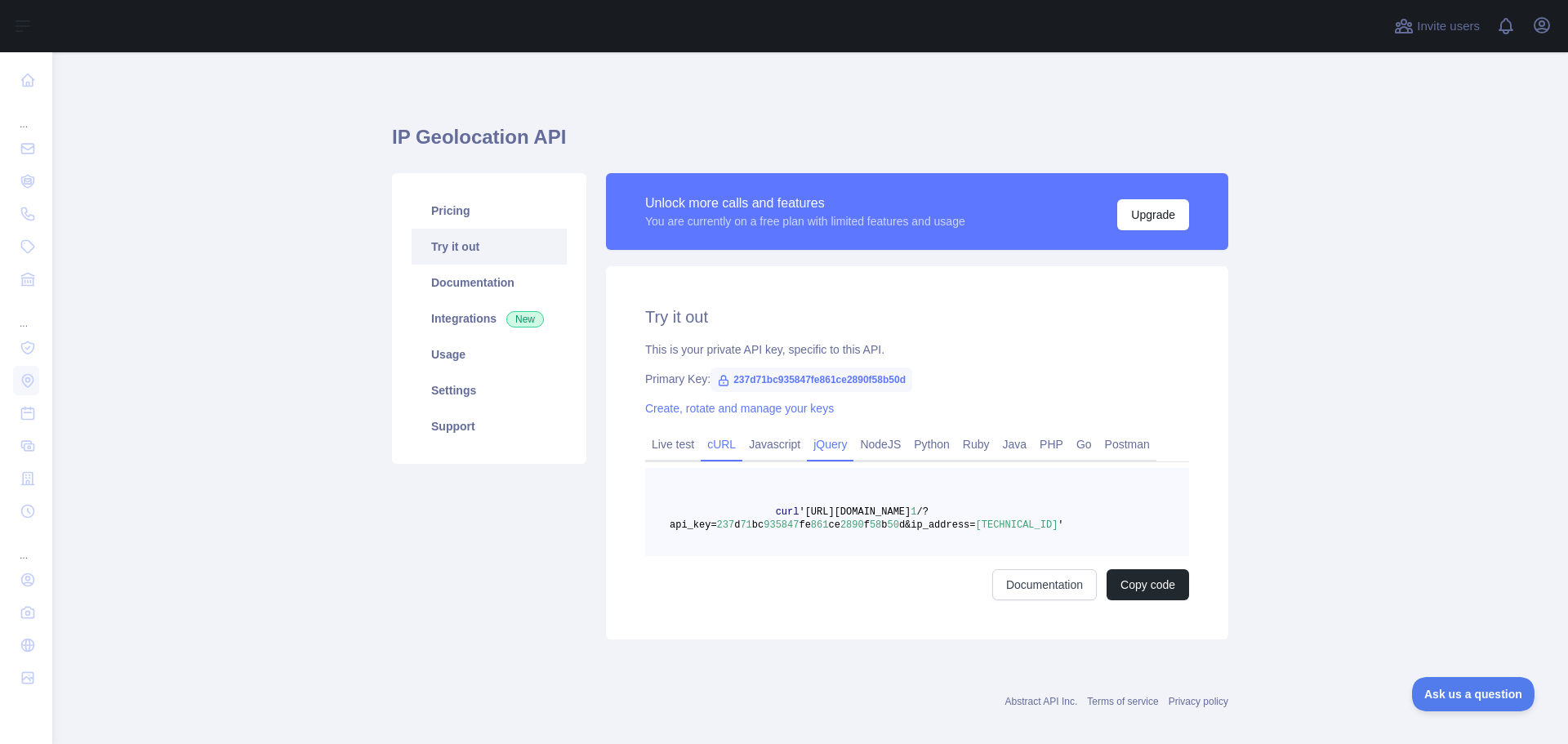
click at [806, 447] on link "jQuery" at bounding box center [829, 444] width 47 height 27
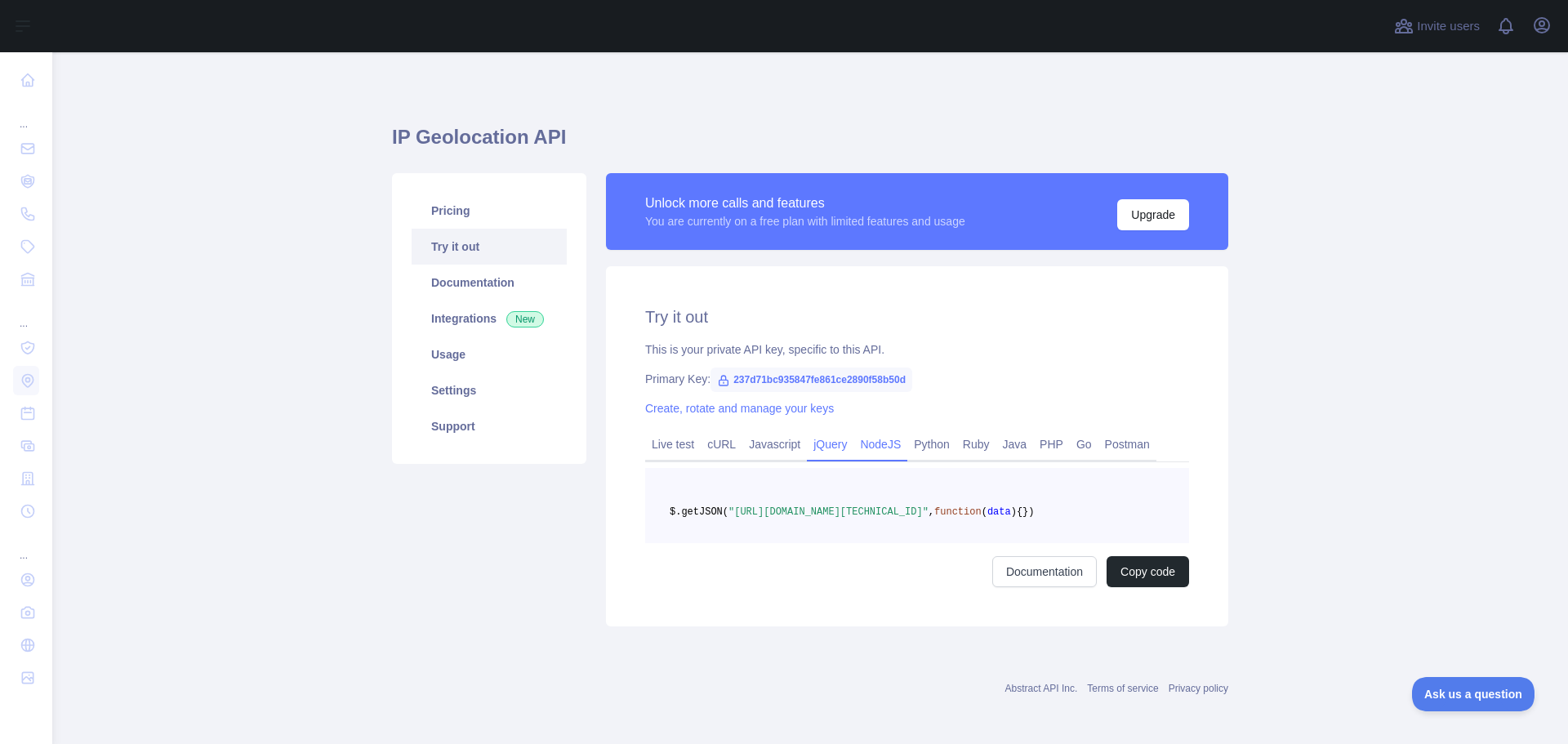
click at [878, 448] on link "NodeJS" at bounding box center [880, 444] width 54 height 27
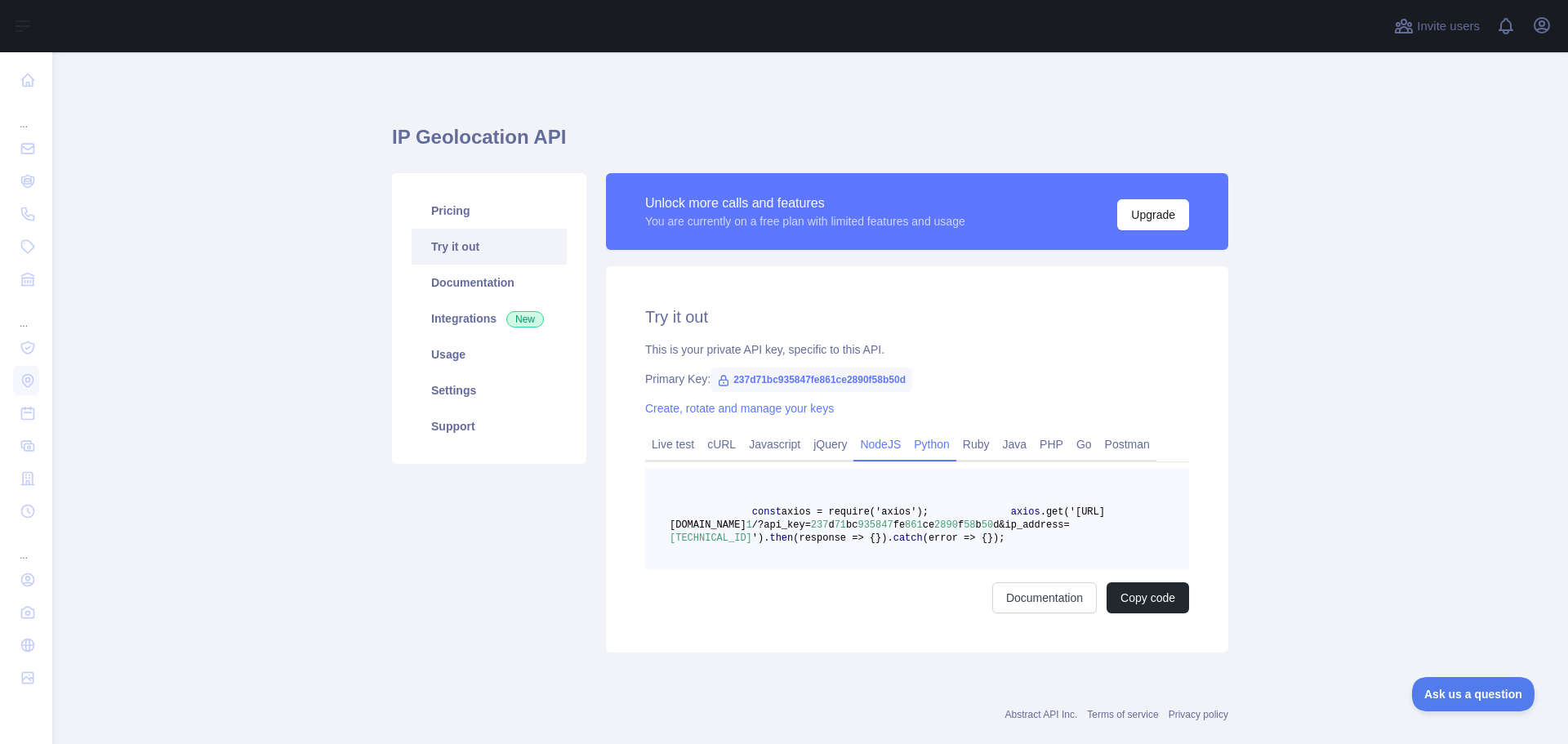
click at [911, 452] on link "Python" at bounding box center [932, 444] width 49 height 27
click at [858, 442] on link "NodeJS" at bounding box center [880, 444] width 54 height 27
drag, startPoint x: 780, startPoint y: 588, endPoint x: 737, endPoint y: 516, distance: 83.9
click at [737, 516] on pre "const axios = require('axios'); axios .get('https://ipgeolocation.abstractapi.c…" at bounding box center [917, 518] width 544 height 101
copy code "const axios = require('axios'); axios .get('https://ipgeolocation.abstractapi.c…"
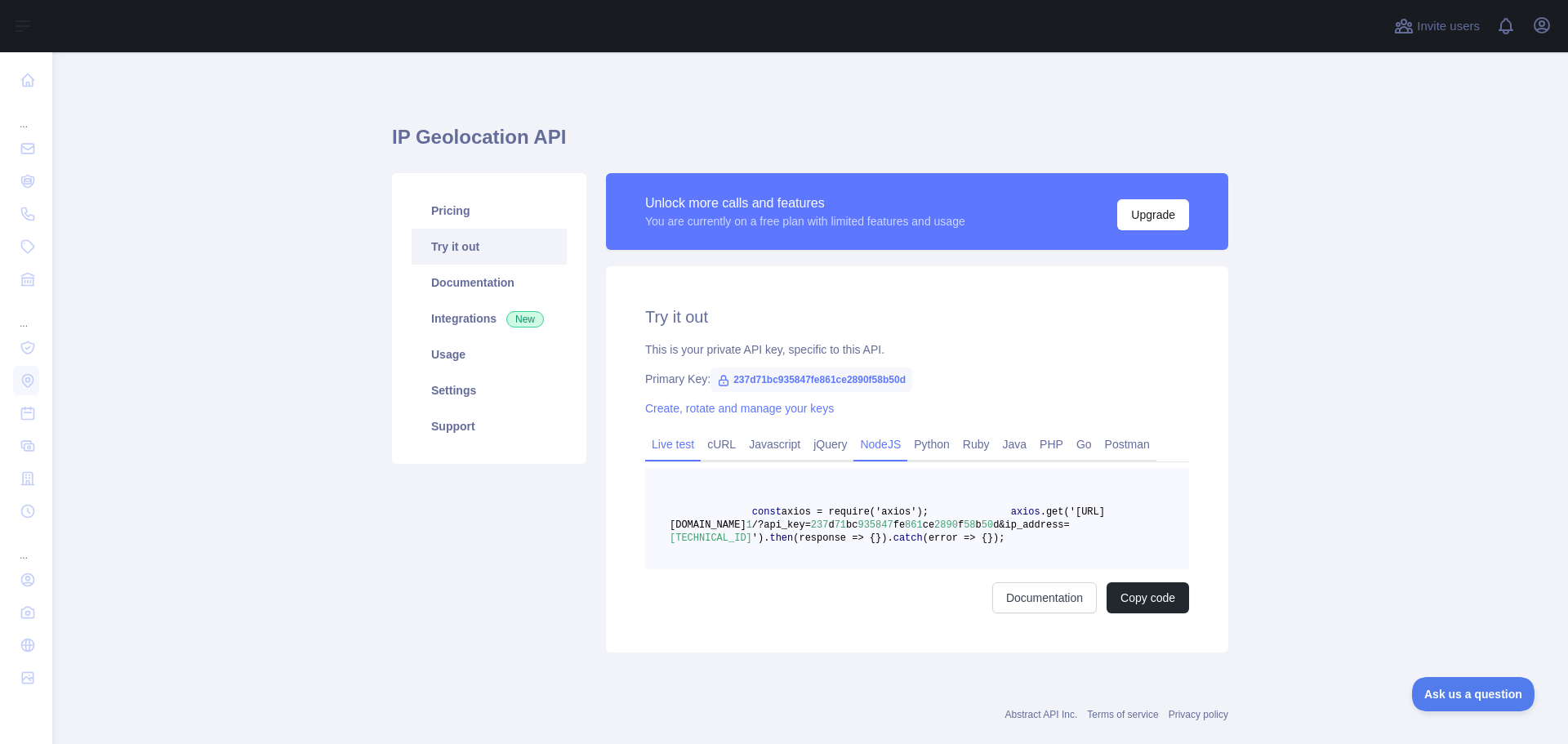
click at [677, 441] on link "Live test" at bounding box center [673, 444] width 56 height 27
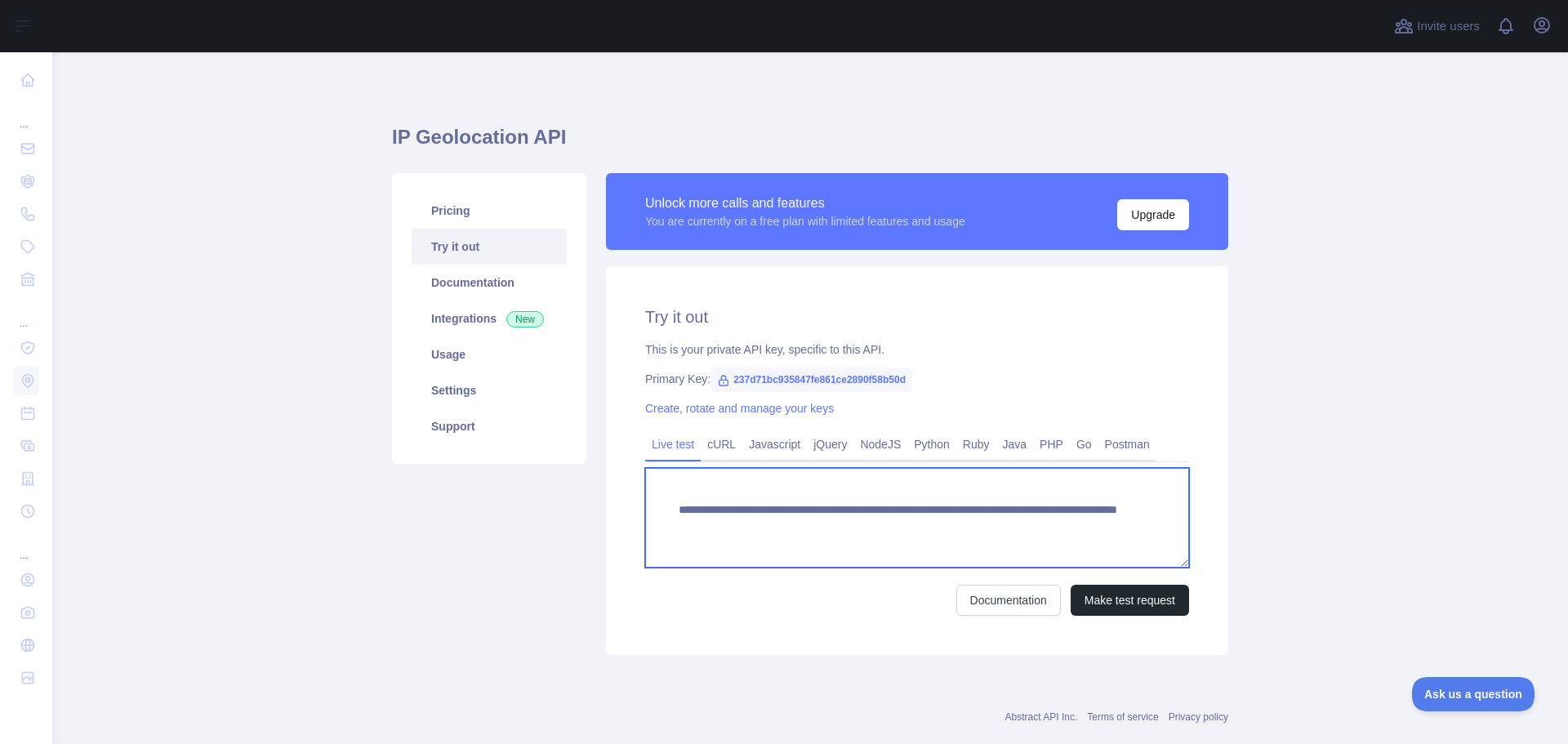
drag, startPoint x: 1052, startPoint y: 529, endPoint x: 665, endPoint y: 510, distance: 387.5
click at [665, 510] on textarea "**********" at bounding box center [917, 517] width 544 height 100
